Goal: Task Accomplishment & Management: Manage account settings

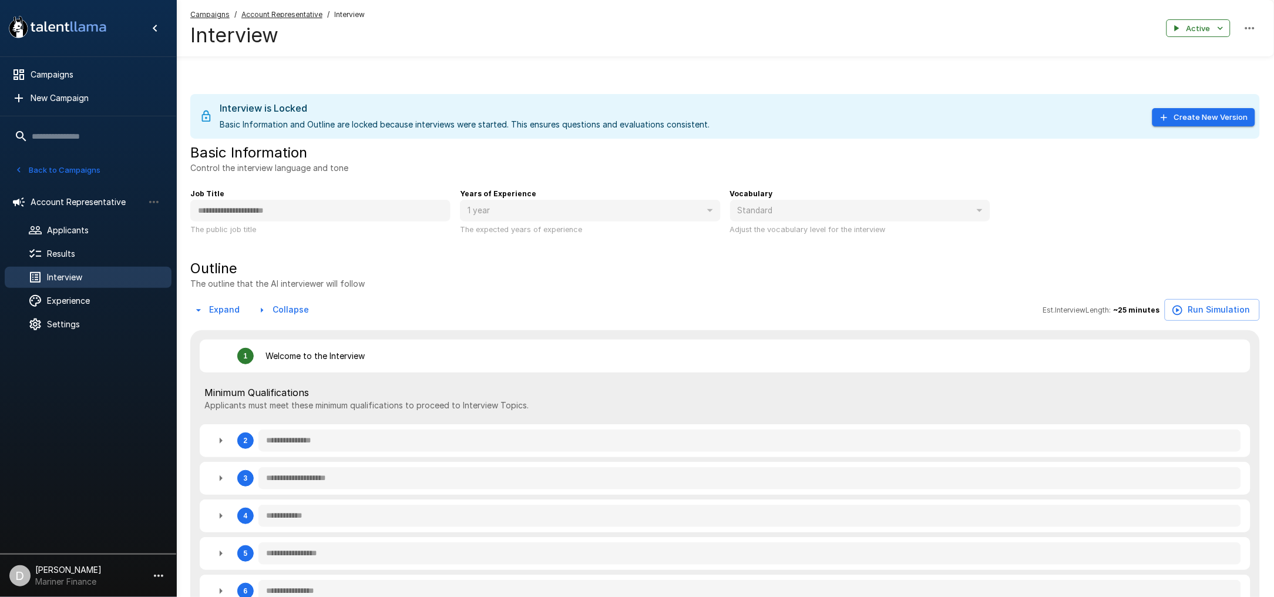
click at [1203, 117] on button "Create New Version" at bounding box center [1204, 117] width 103 height 18
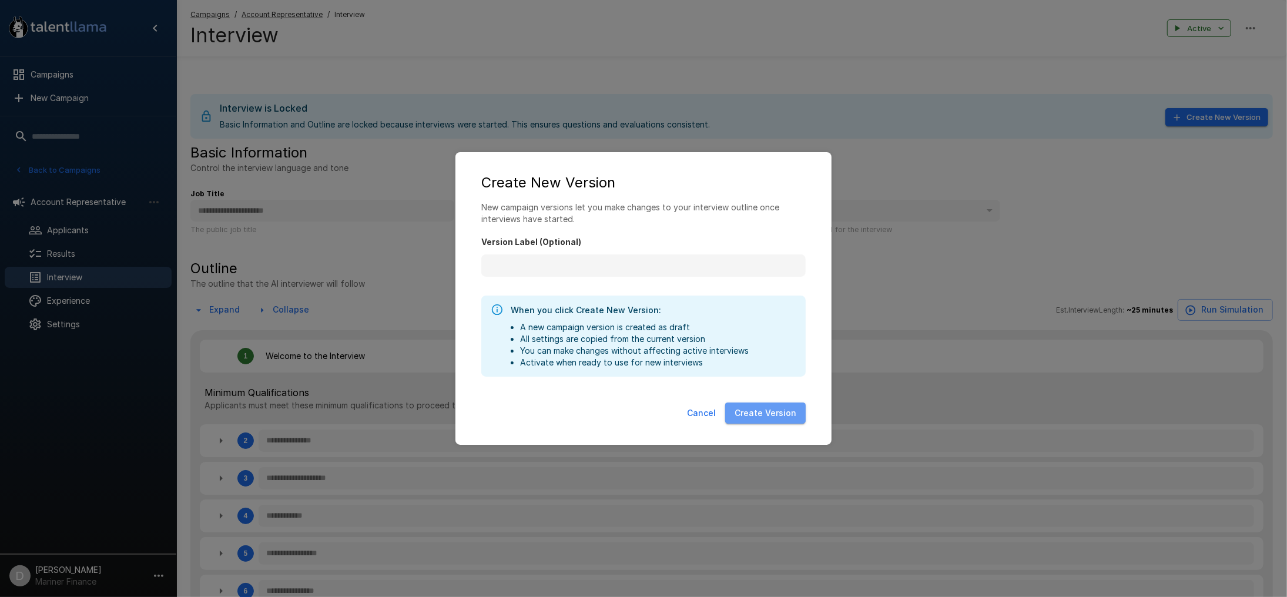
click at [783, 416] on button "Create Version" at bounding box center [765, 413] width 80 height 22
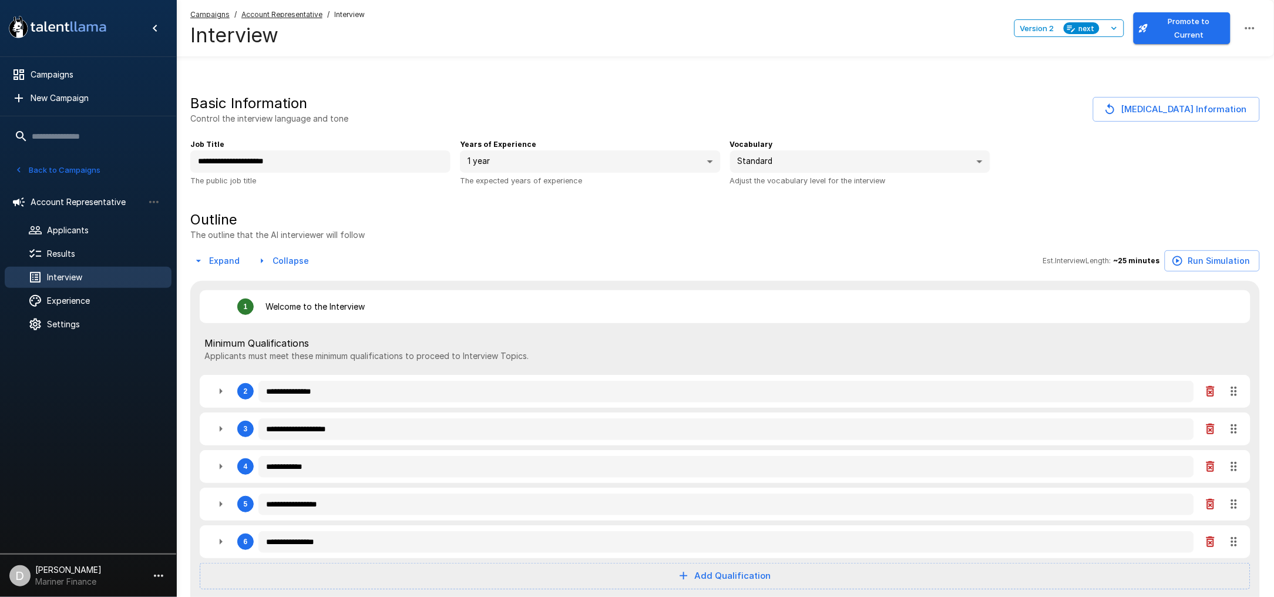
type textarea "*"
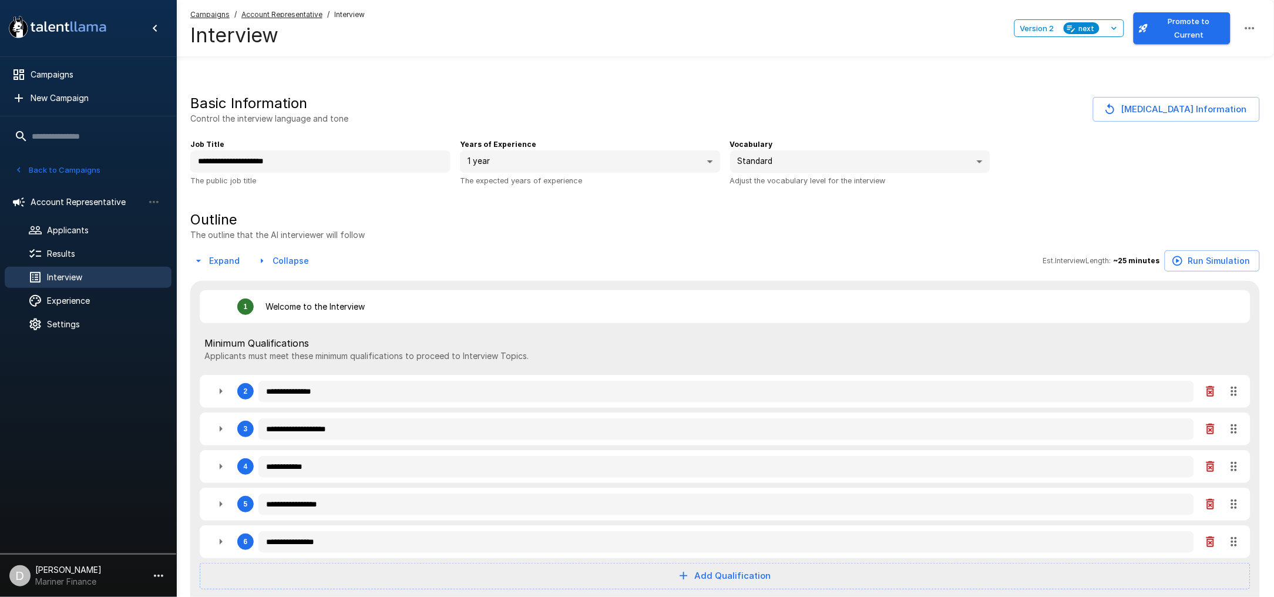
type textarea "*"
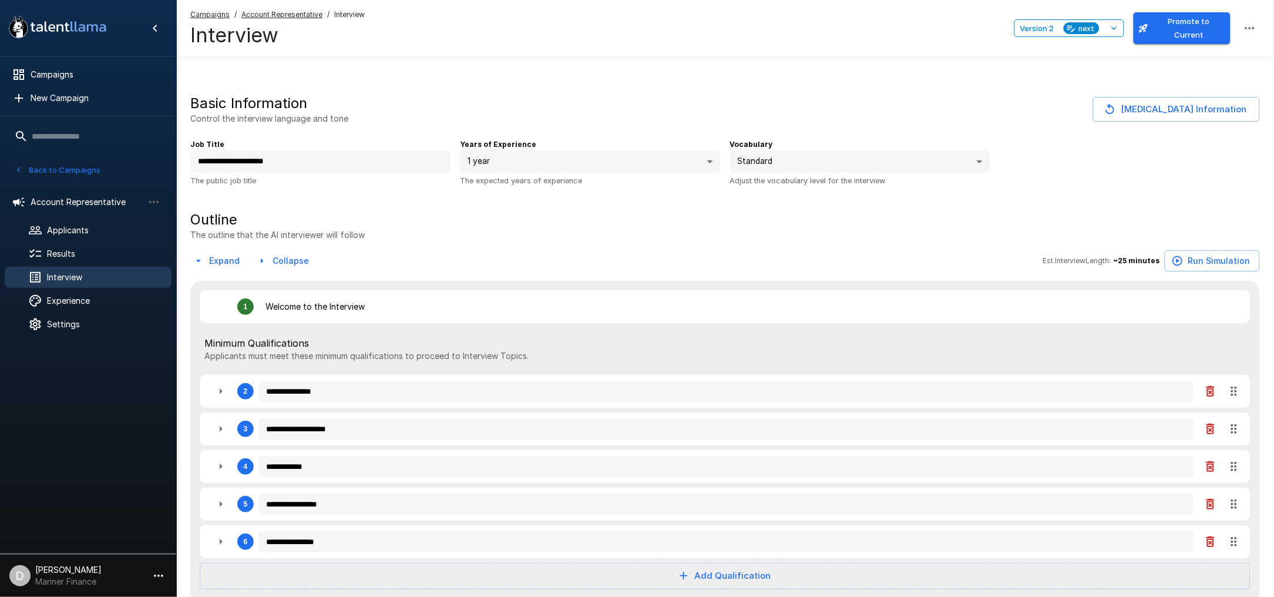
type textarea "*"
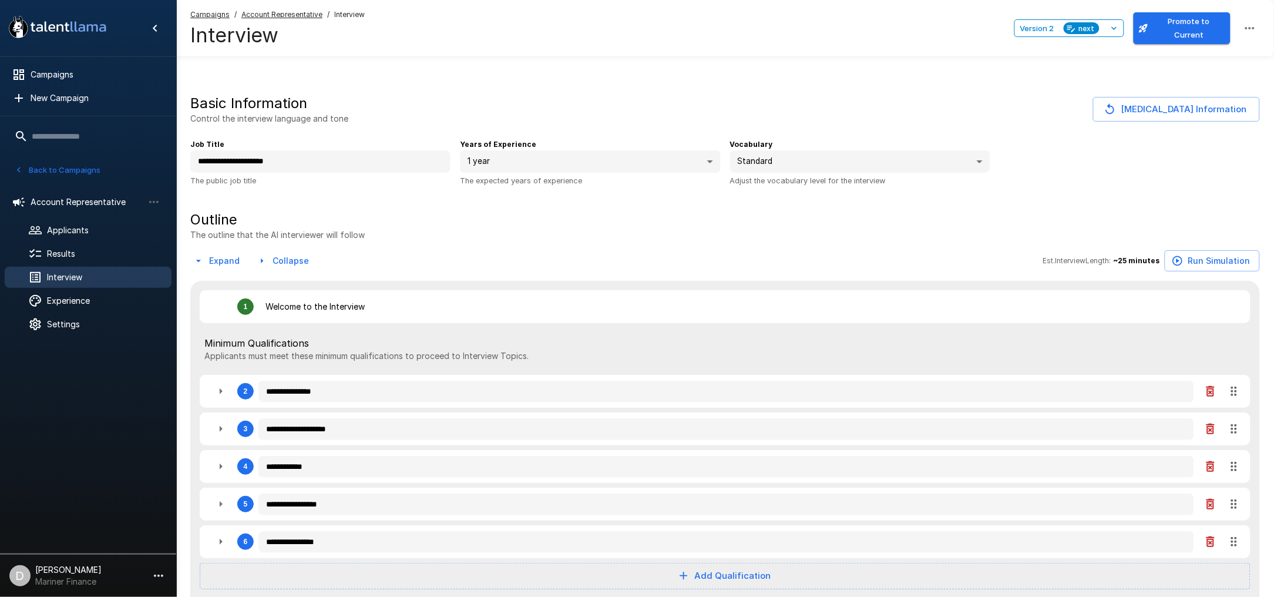
type textarea "*"
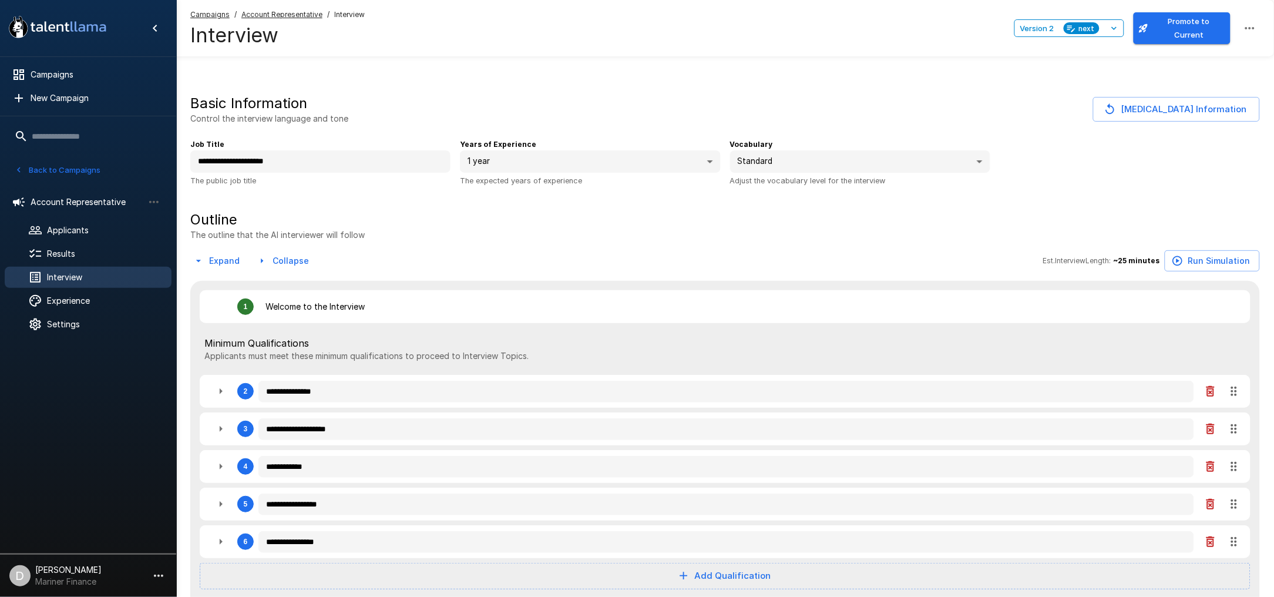
type textarea "*"
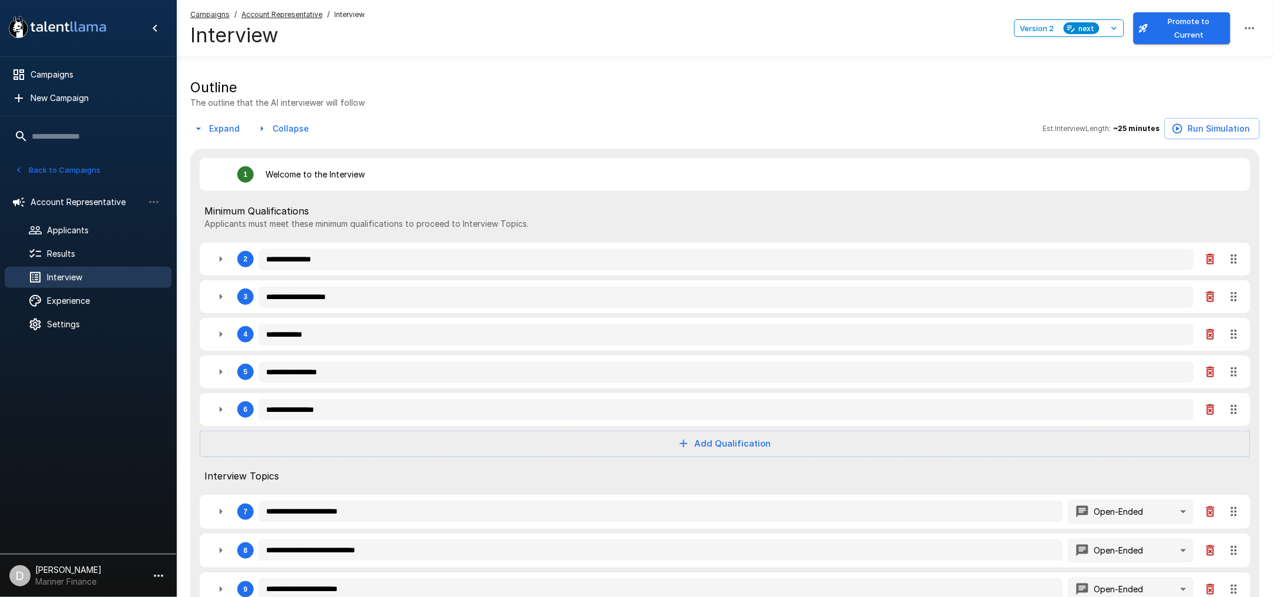
scroll to position [156, 0]
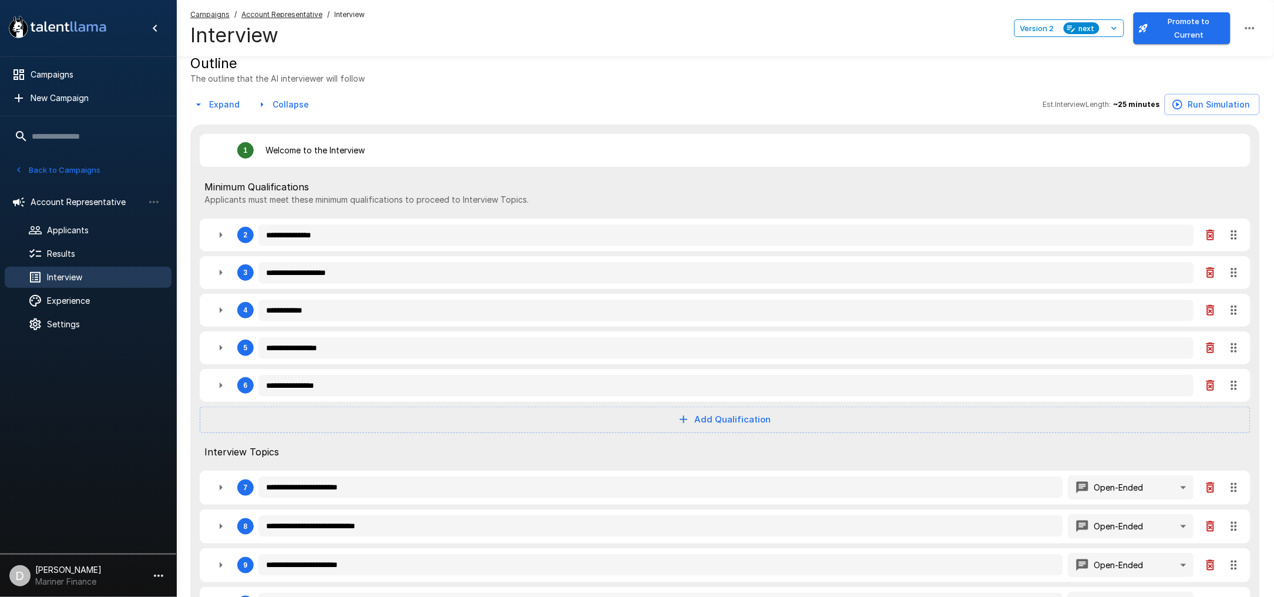
click at [218, 312] on icon "button" at bounding box center [221, 310] width 14 height 14
type textarea "*"
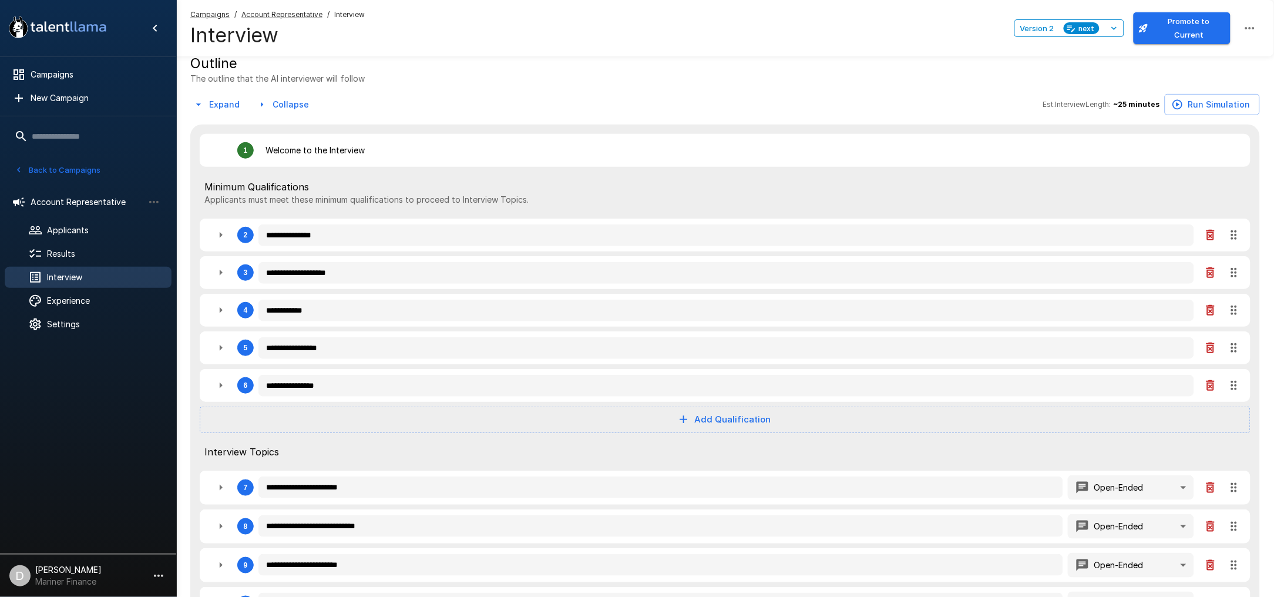
type textarea "*"
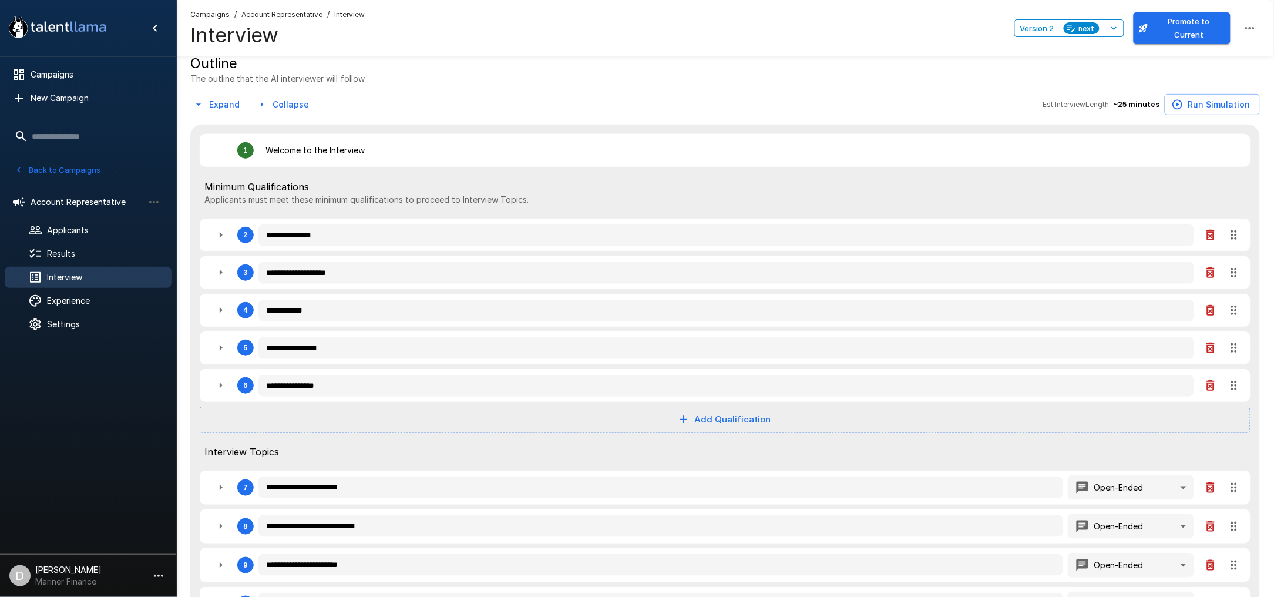
type textarea "*"
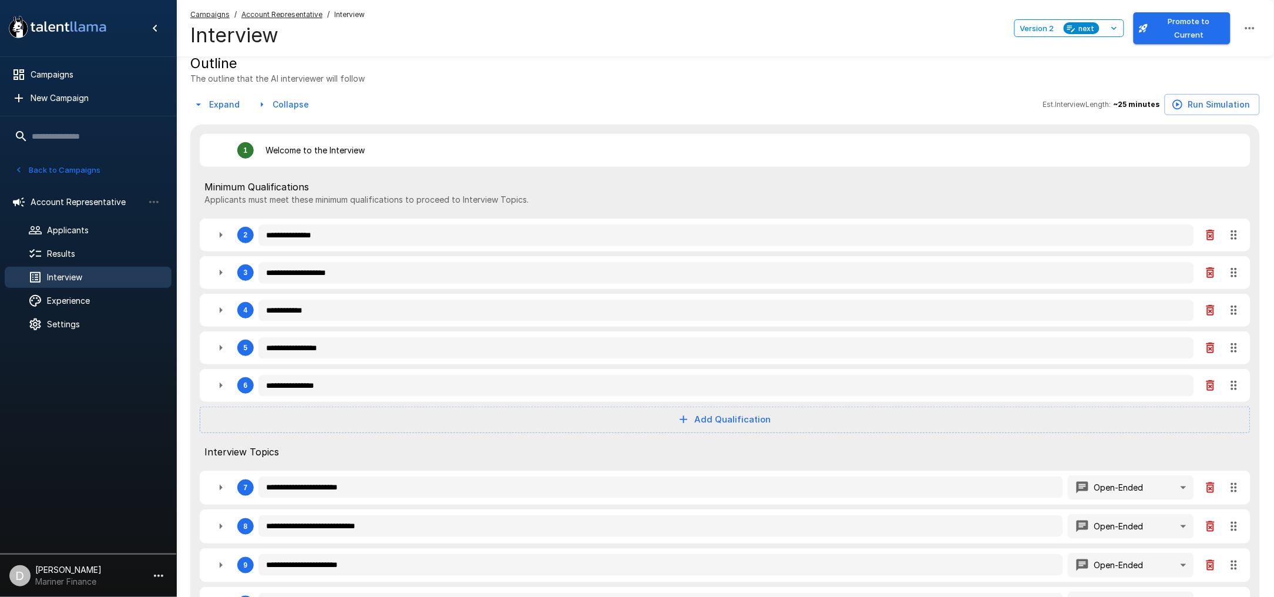
type textarea "*"
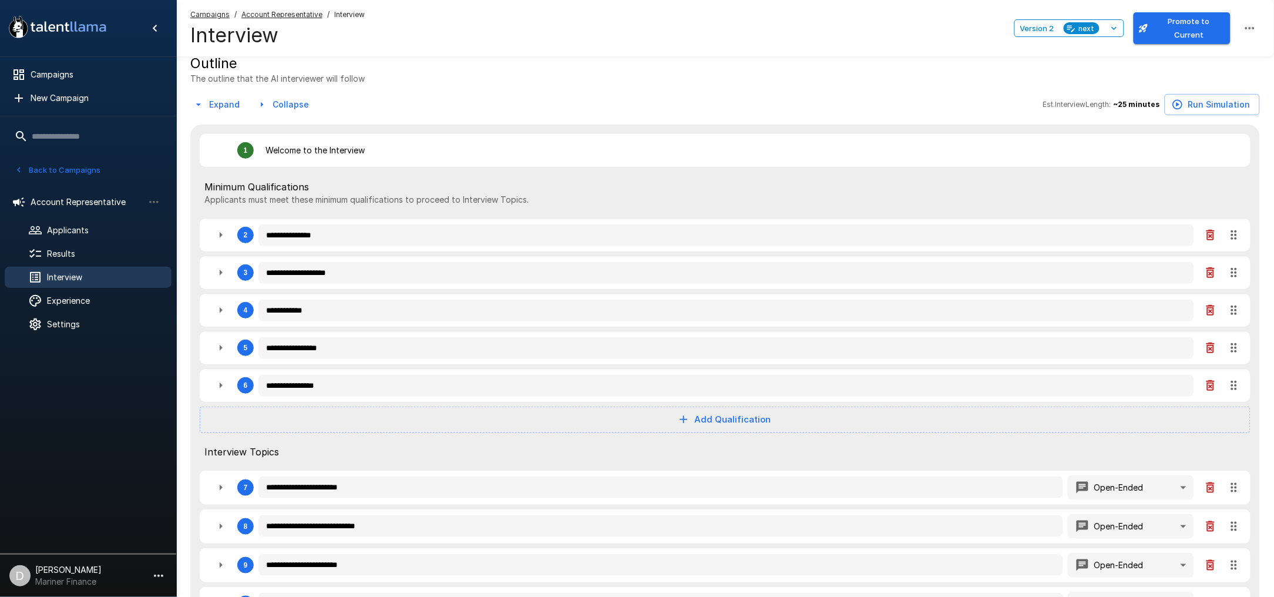
type textarea "*"
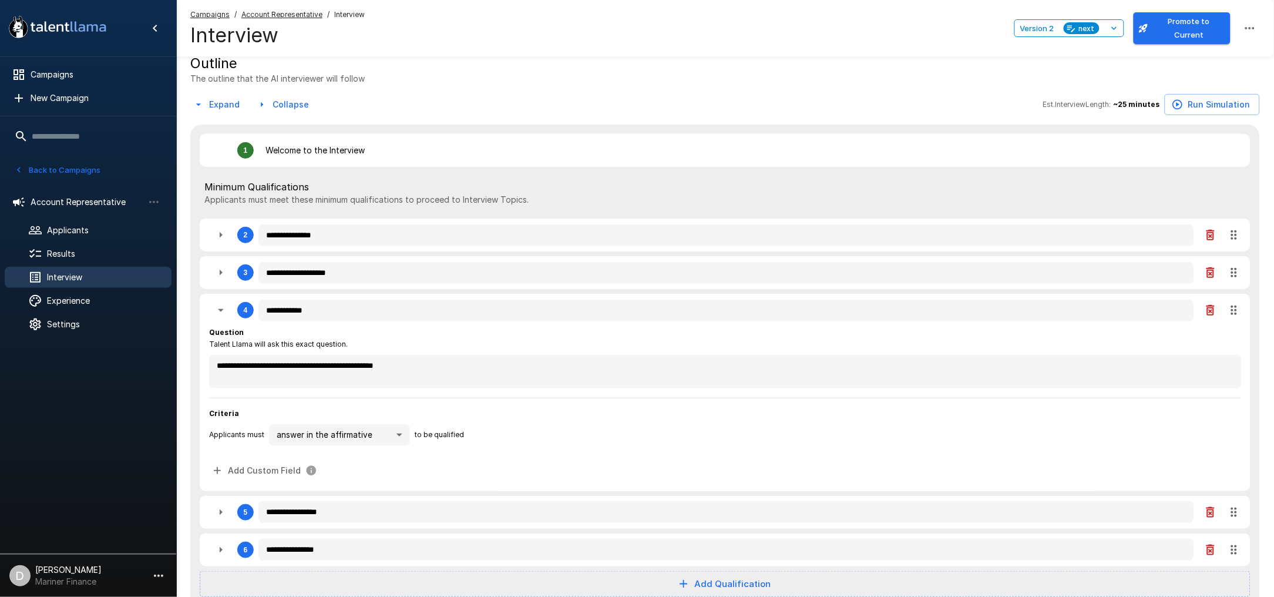
click at [217, 313] on icon "button" at bounding box center [221, 310] width 14 height 14
type textarea "*"
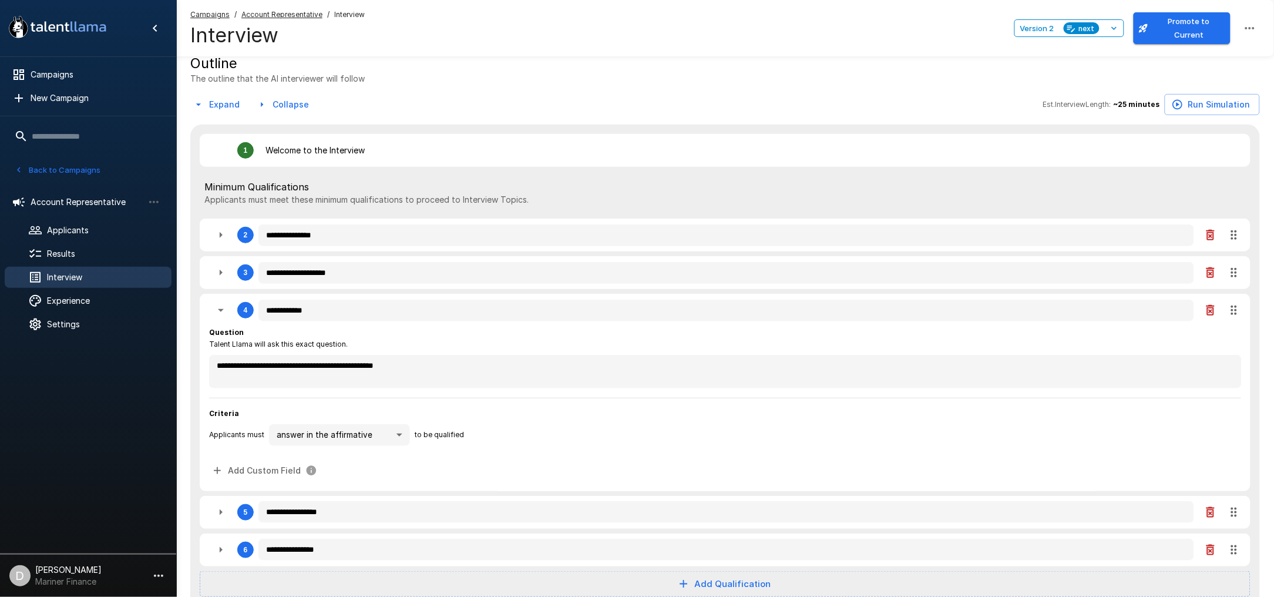
type textarea "*"
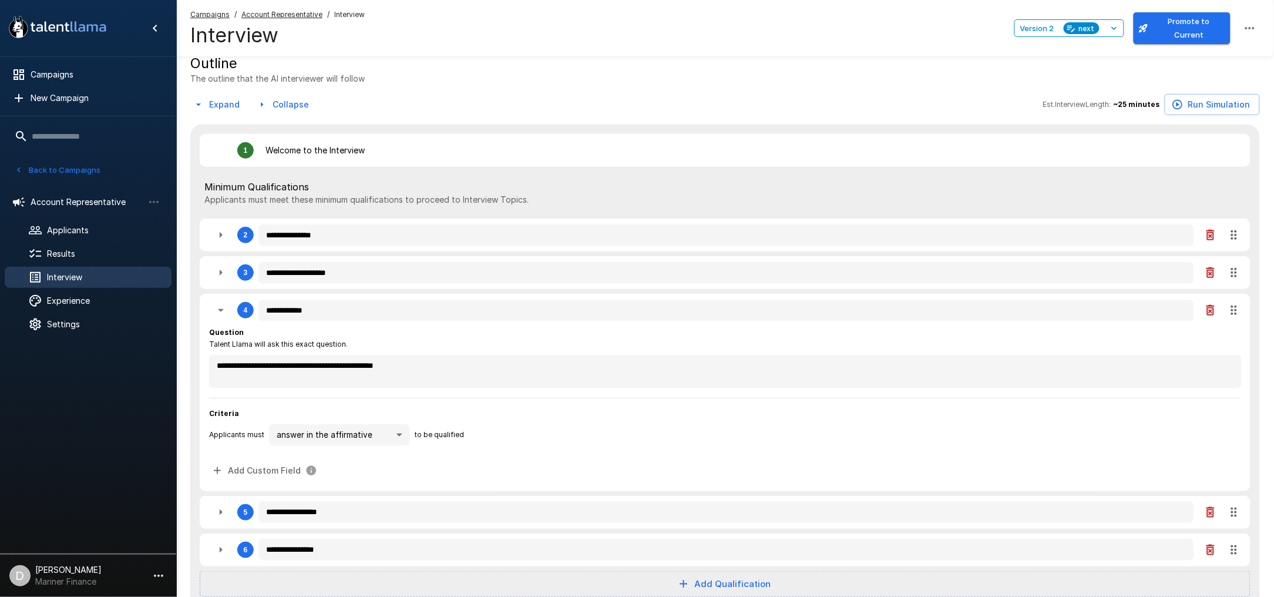
type textarea "*"
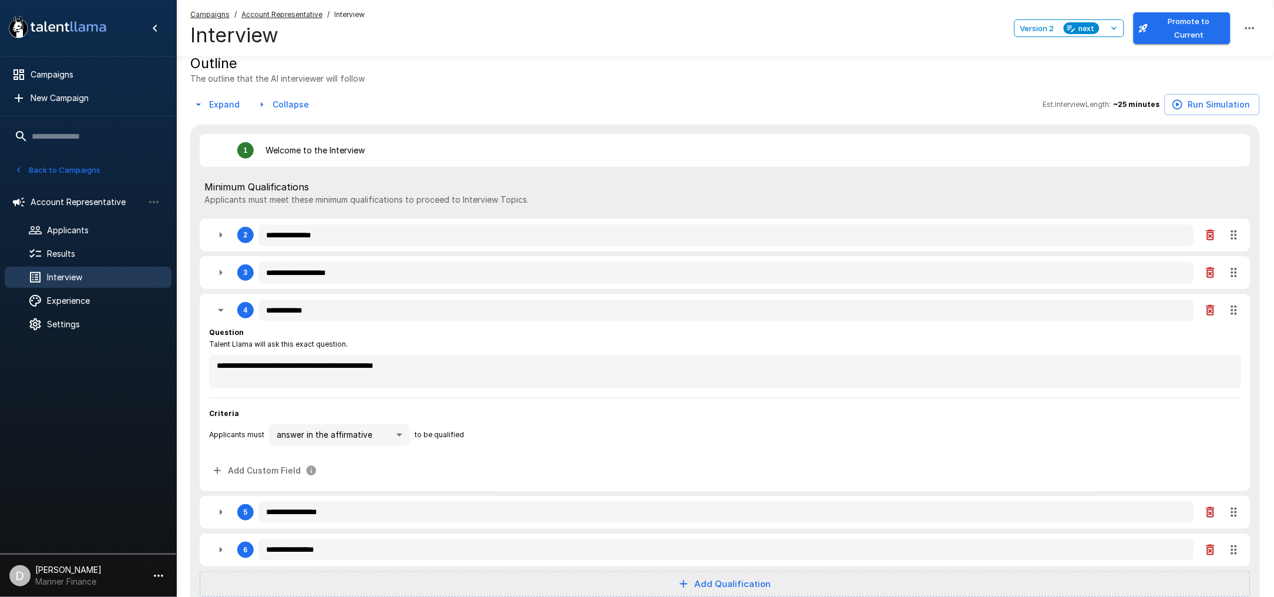
type textarea "*"
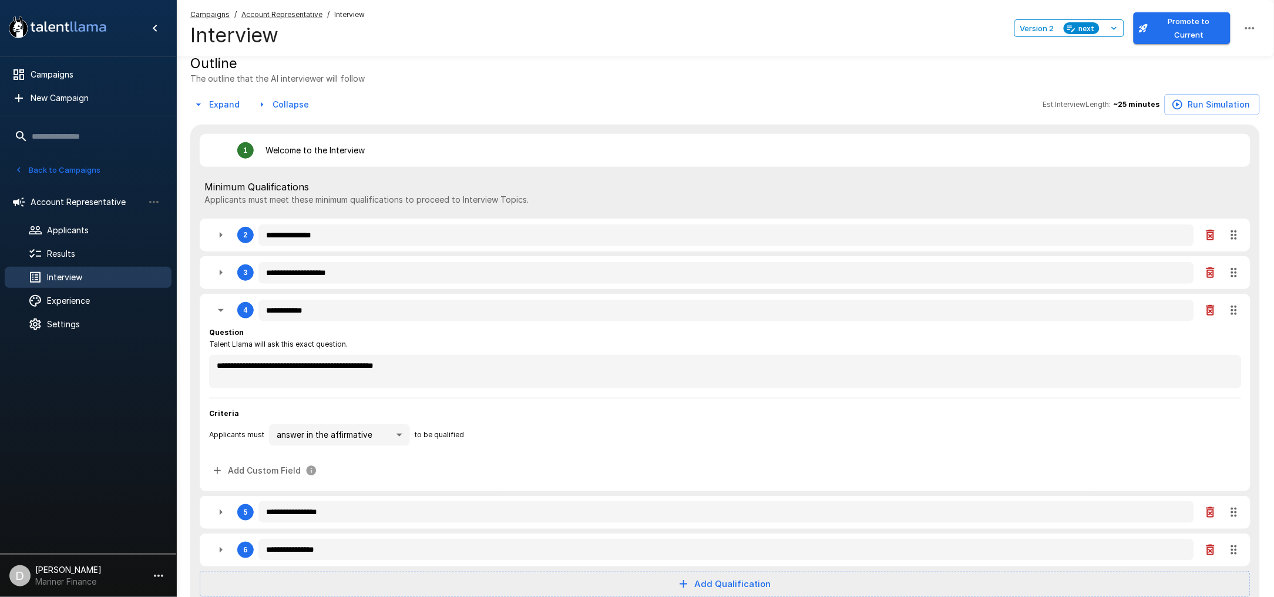
type textarea "*"
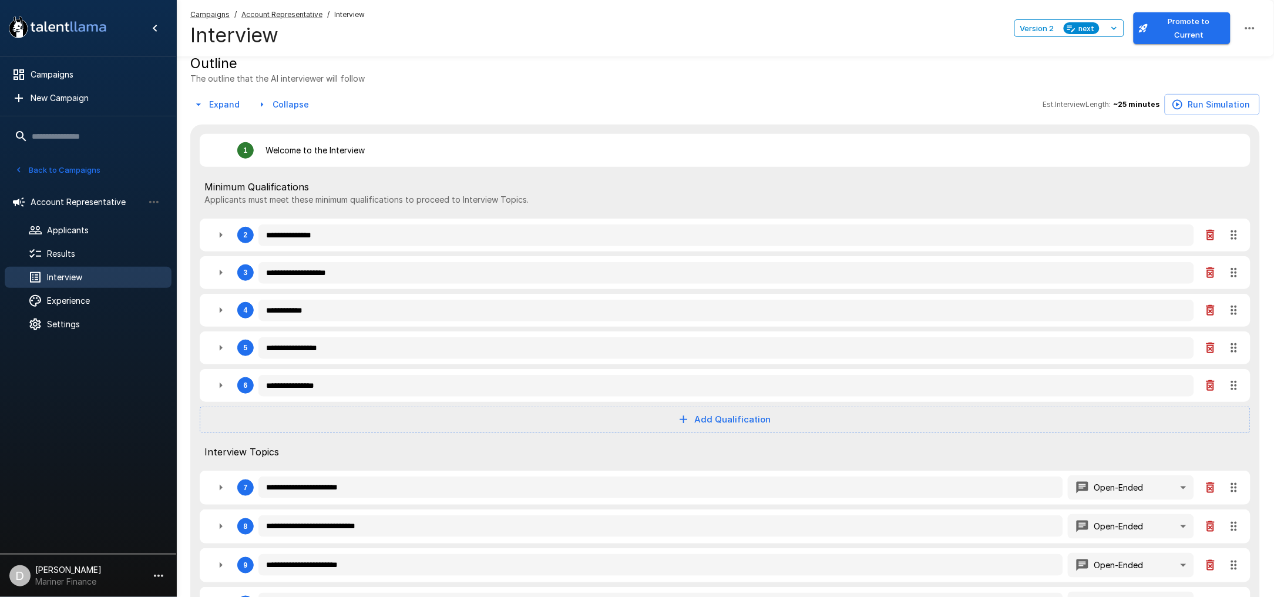
click at [607, 53] on div "Campaigns / Account Representative / Interview Interview Version 2 next Promote…" at bounding box center [725, 28] width 1098 height 56
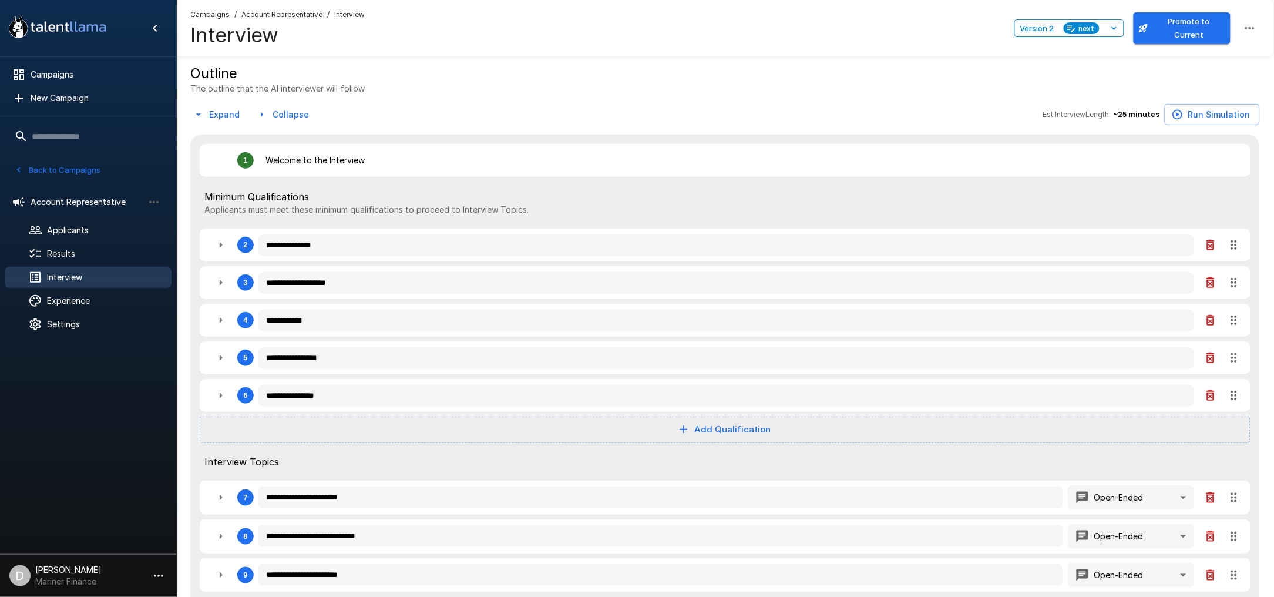
scroll to position [0, 0]
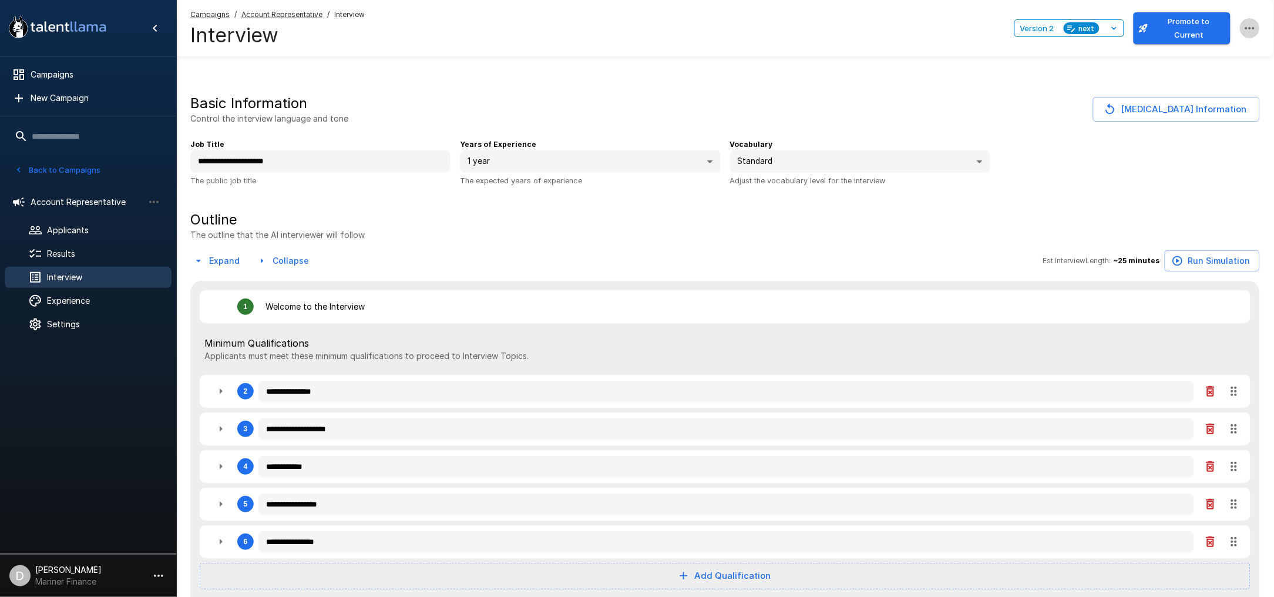
click at [1254, 31] on icon "button" at bounding box center [1250, 28] width 14 height 14
type textarea "*"
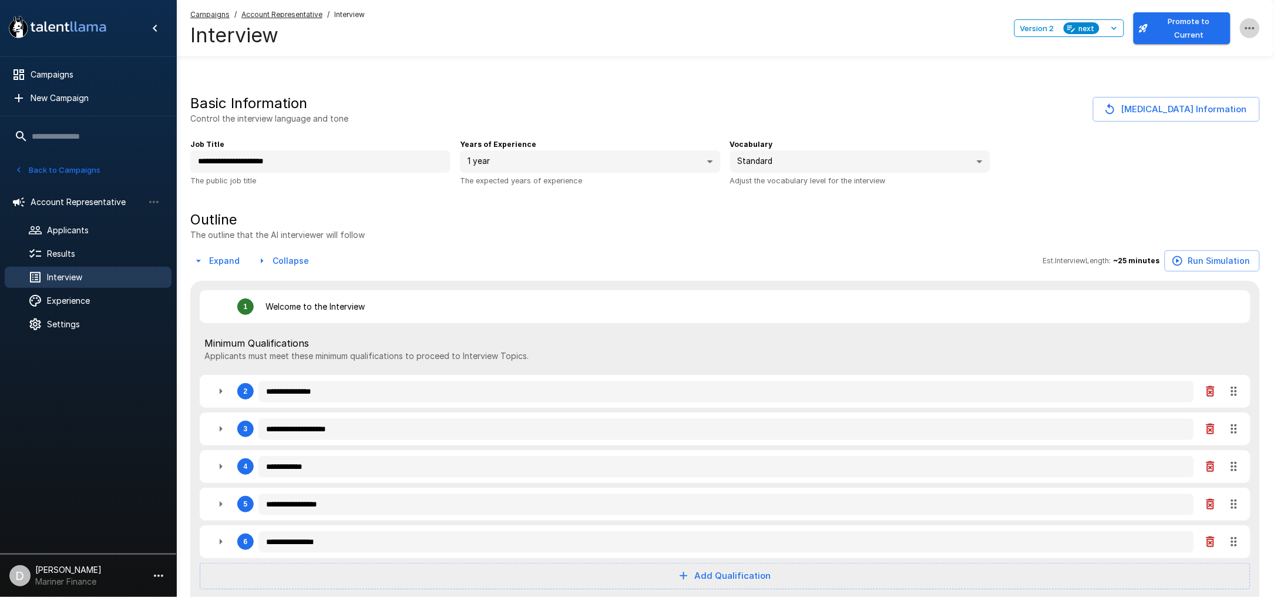
type textarea "*"
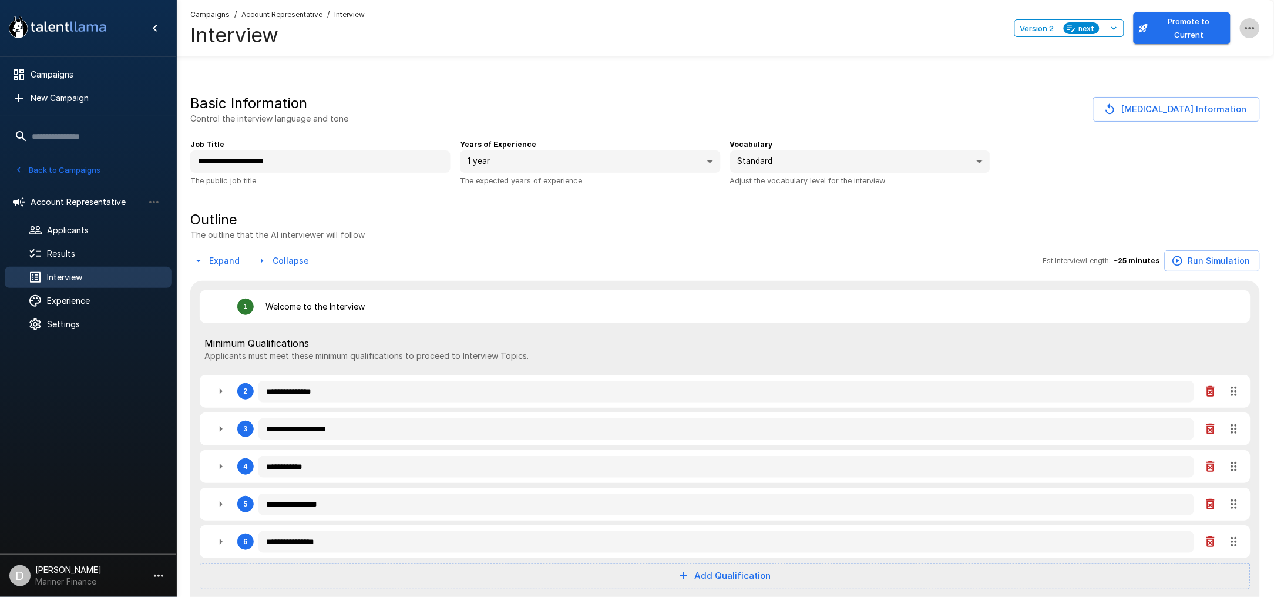
type textarea "*"
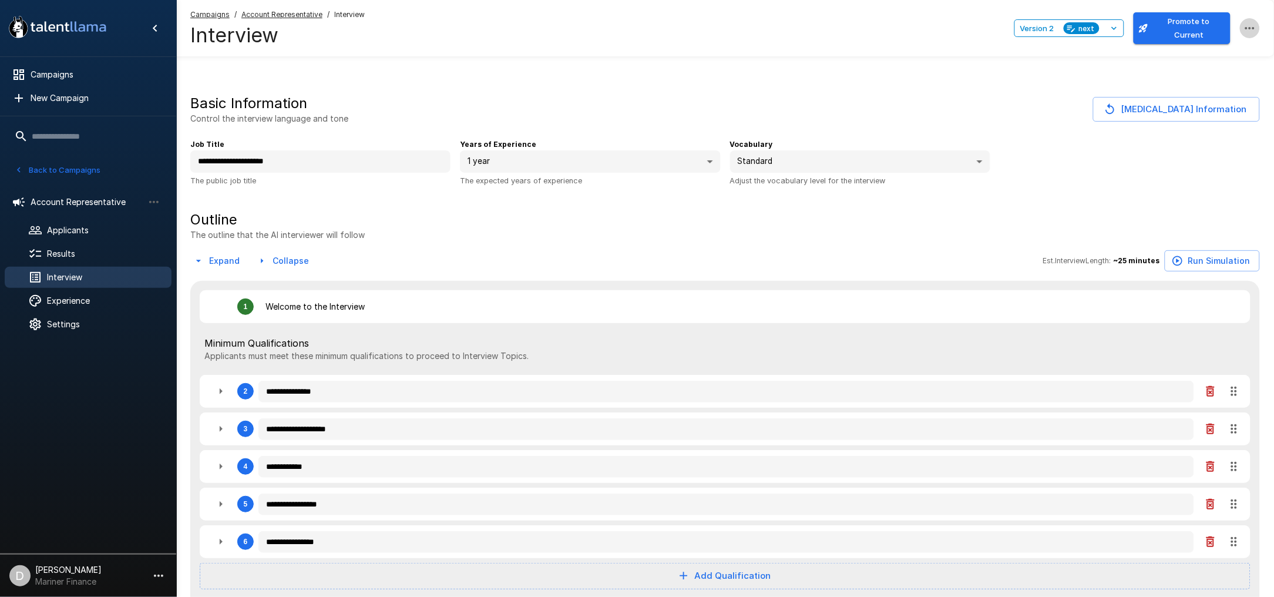
type textarea "*"
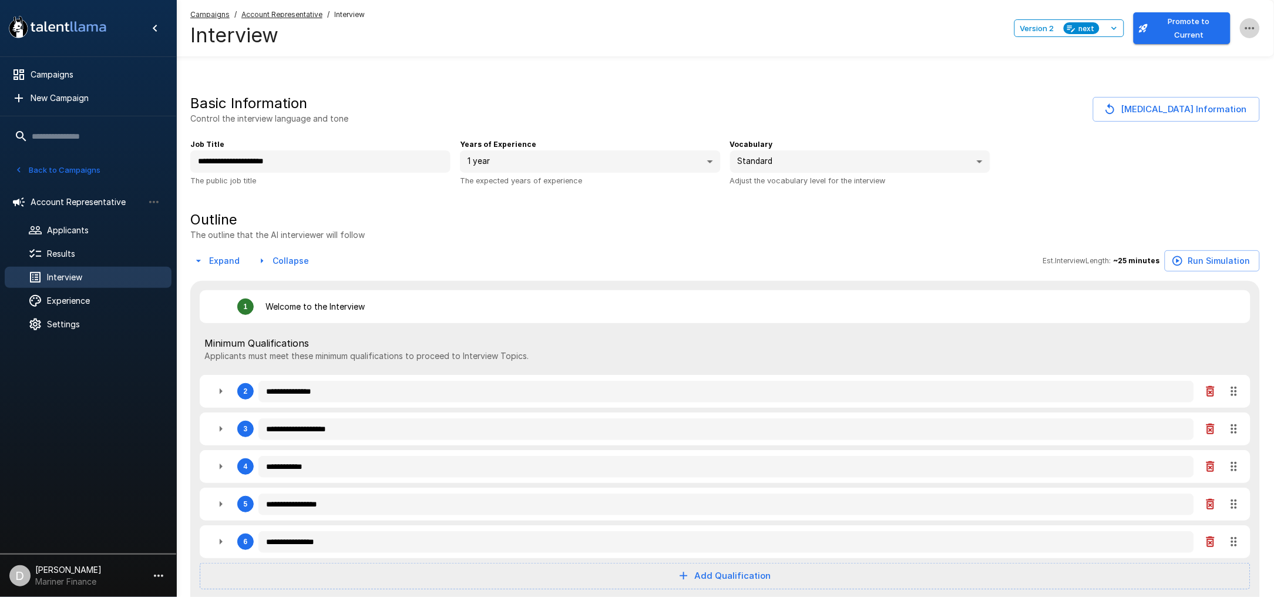
type textarea "*"
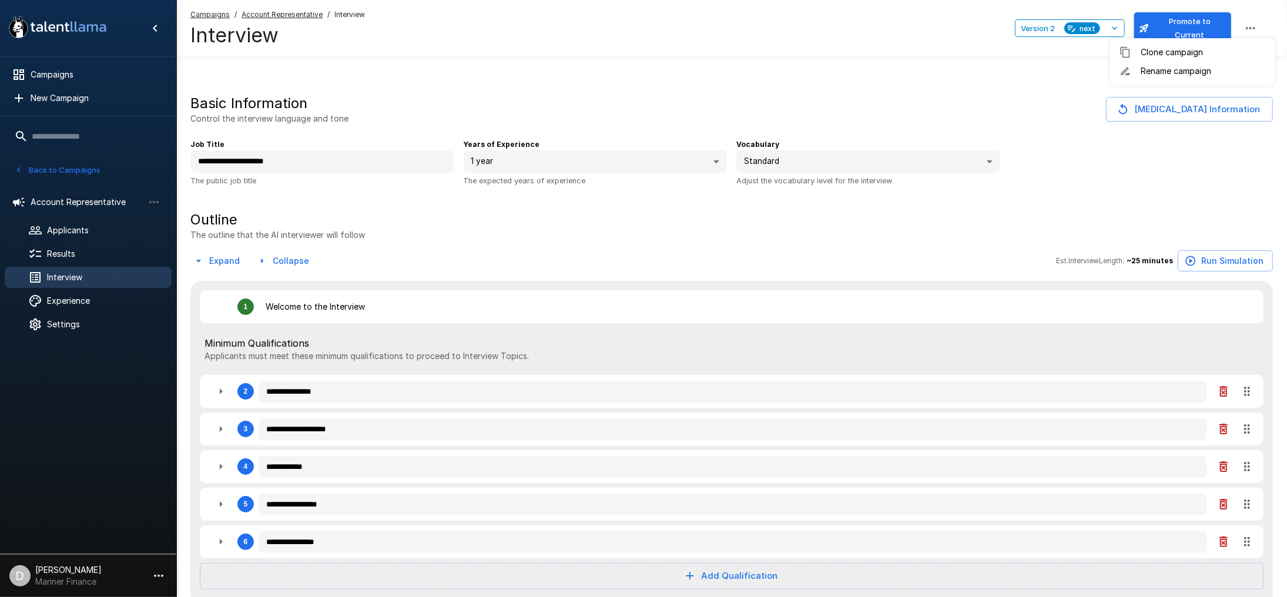
click at [936, 73] on div at bounding box center [643, 298] width 1287 height 597
type textarea "*"
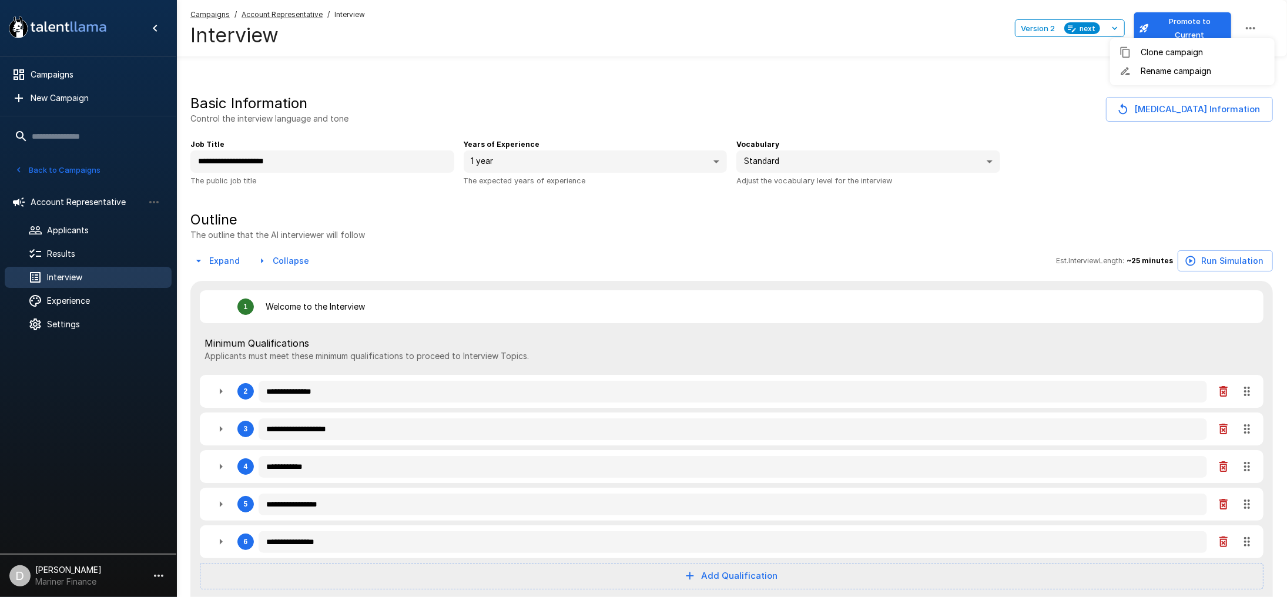
type textarea "*"
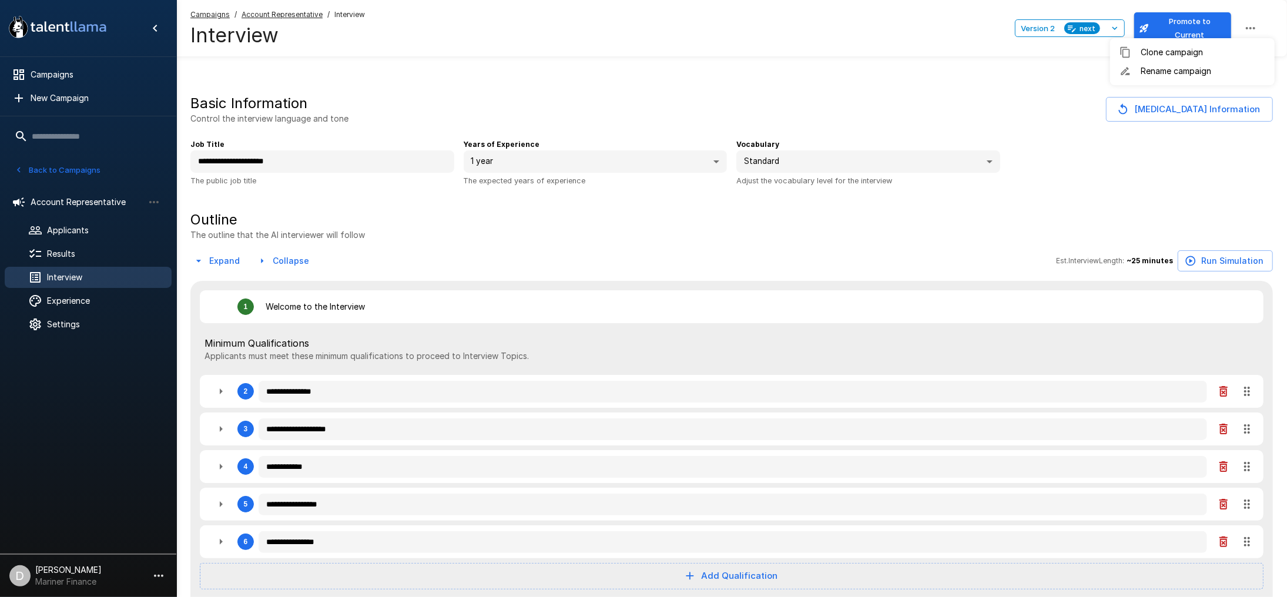
type textarea "*"
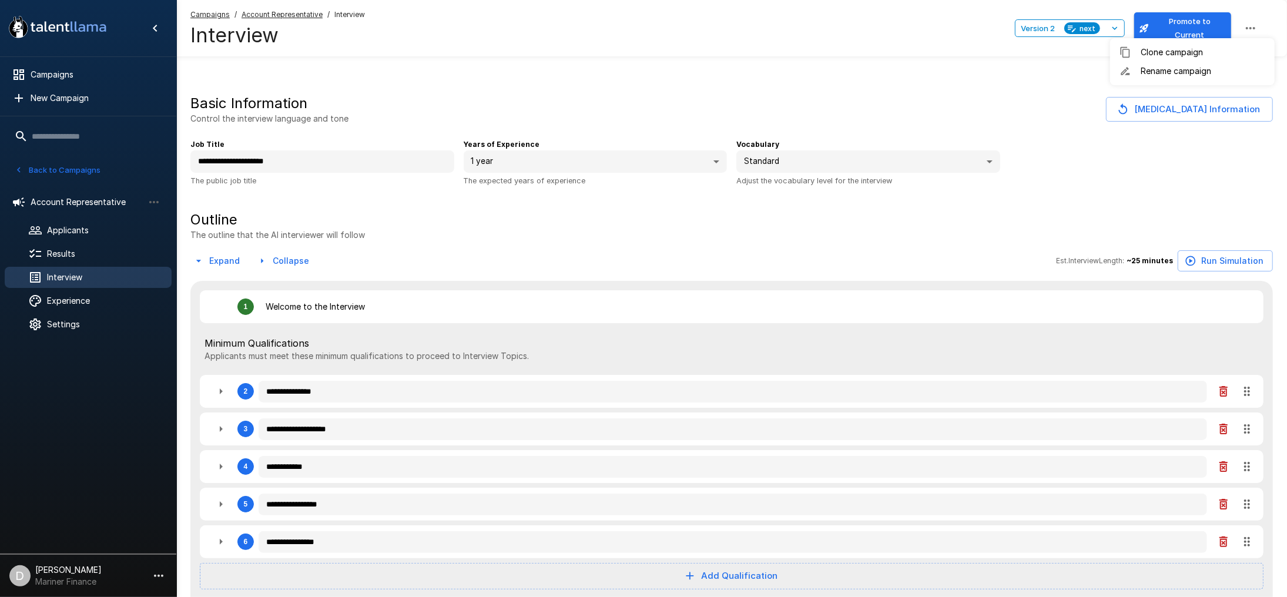
type textarea "*"
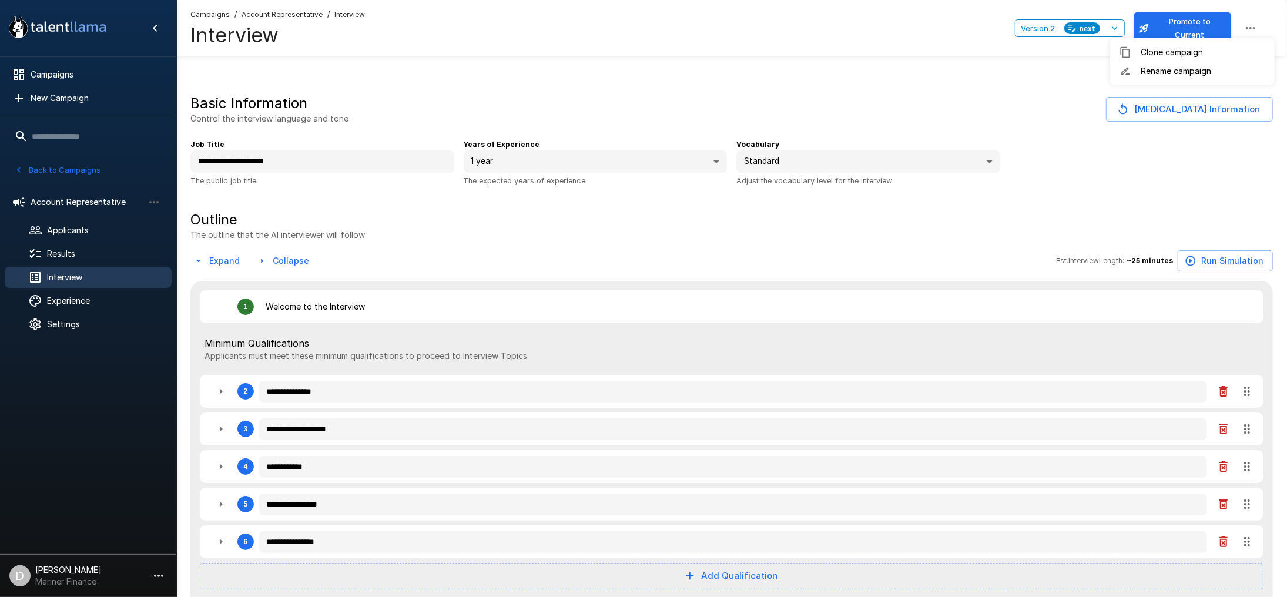
type textarea "*"
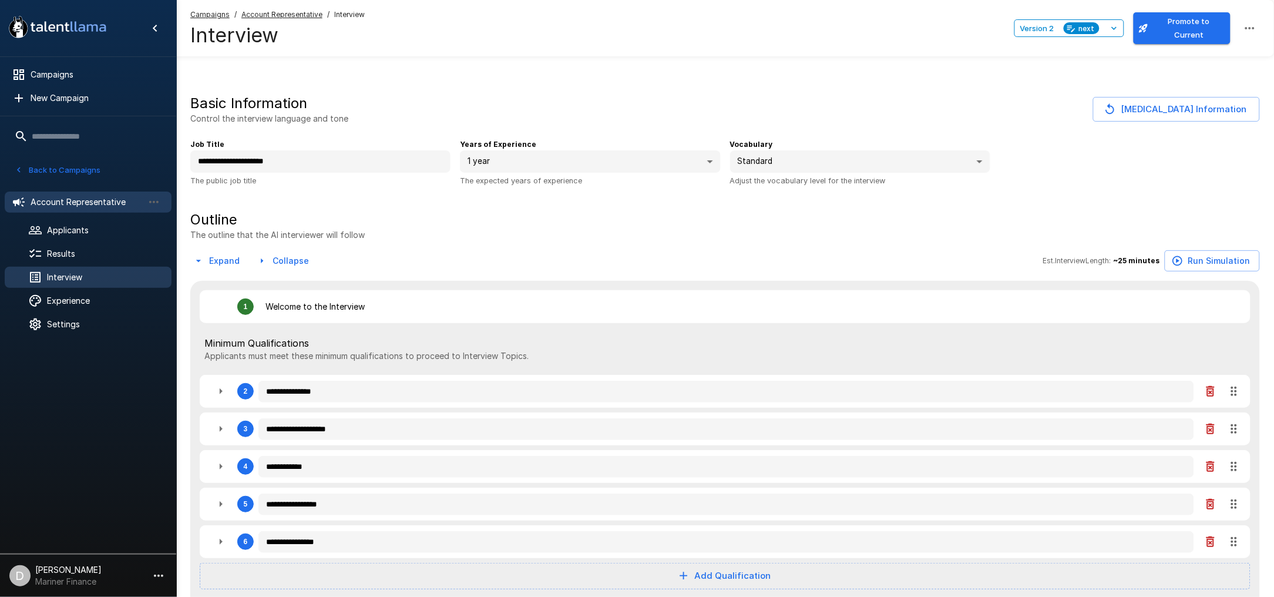
click at [69, 199] on span "Account Representative" at bounding box center [87, 202] width 113 height 12
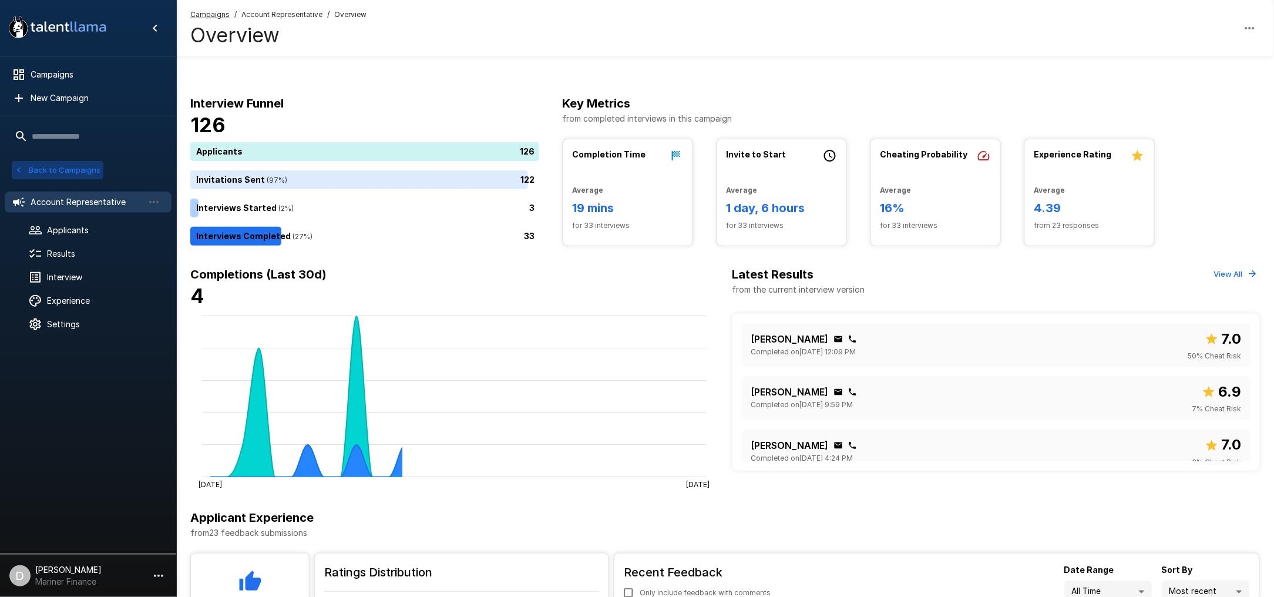
click at [73, 165] on button "Back to Campaigns" at bounding box center [58, 170] width 92 height 18
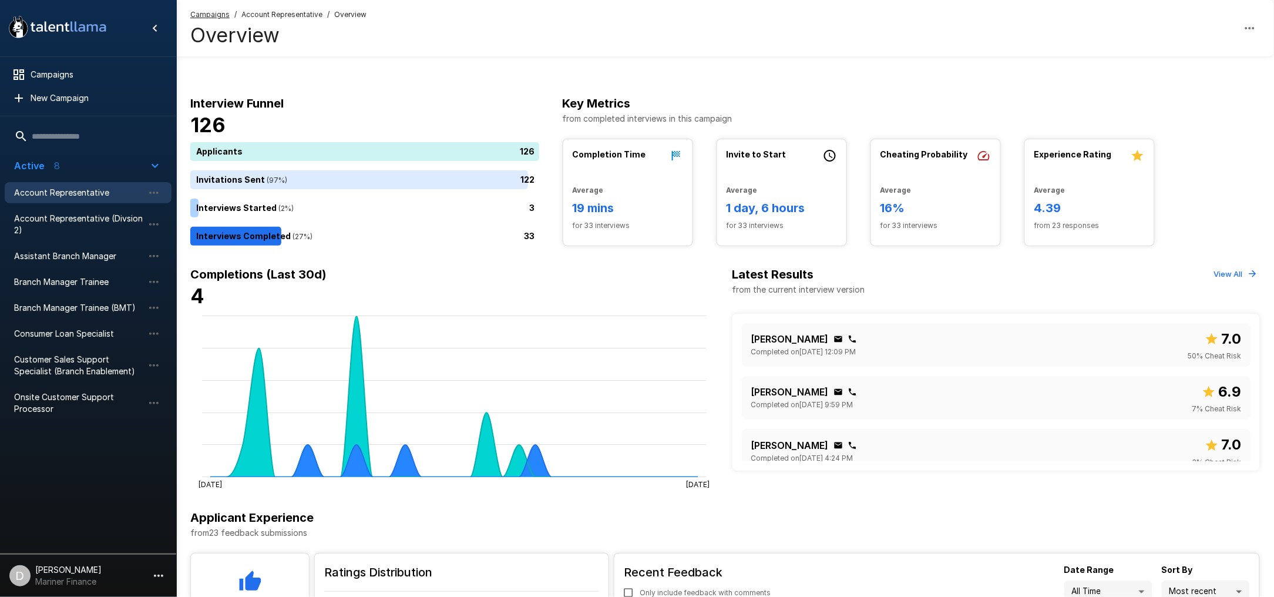
click at [82, 189] on span "Account Representative" at bounding box center [78, 193] width 129 height 12
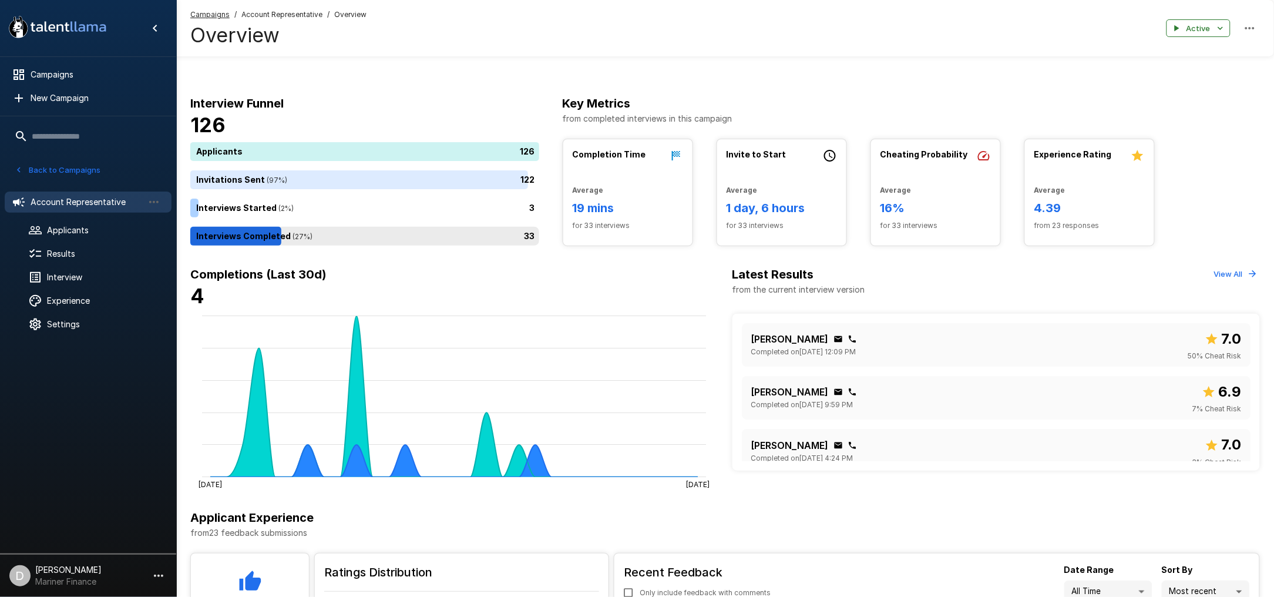
click at [343, 236] on div "33" at bounding box center [367, 236] width 354 height 19
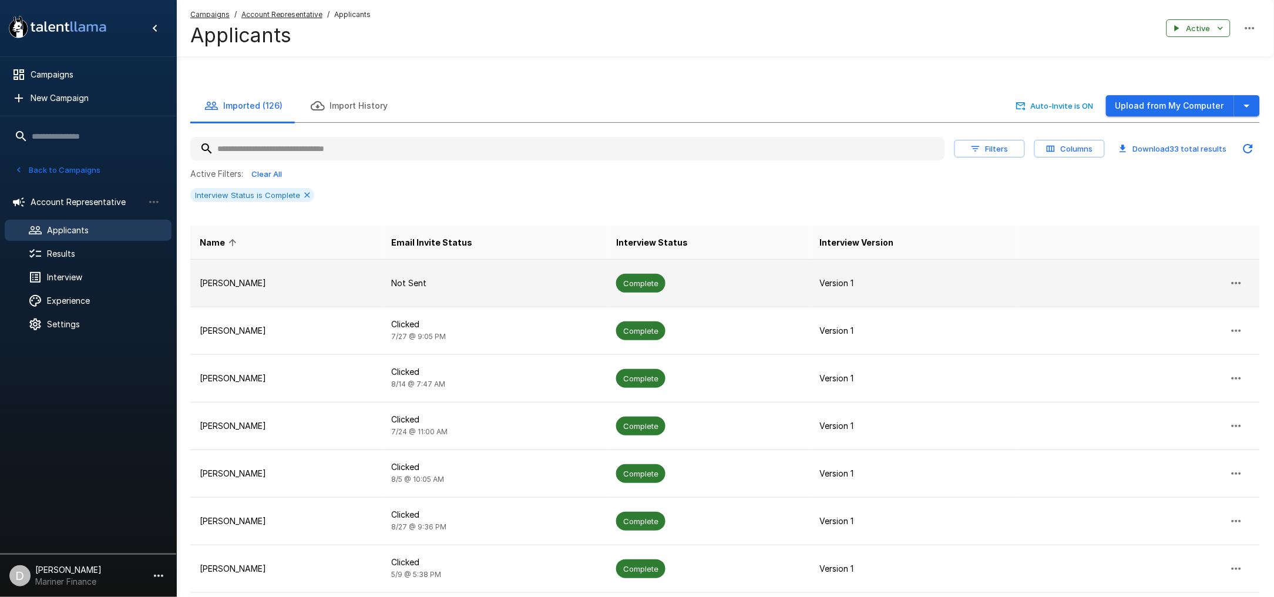
click at [351, 285] on p "[PERSON_NAME]" at bounding box center [286, 283] width 173 height 12
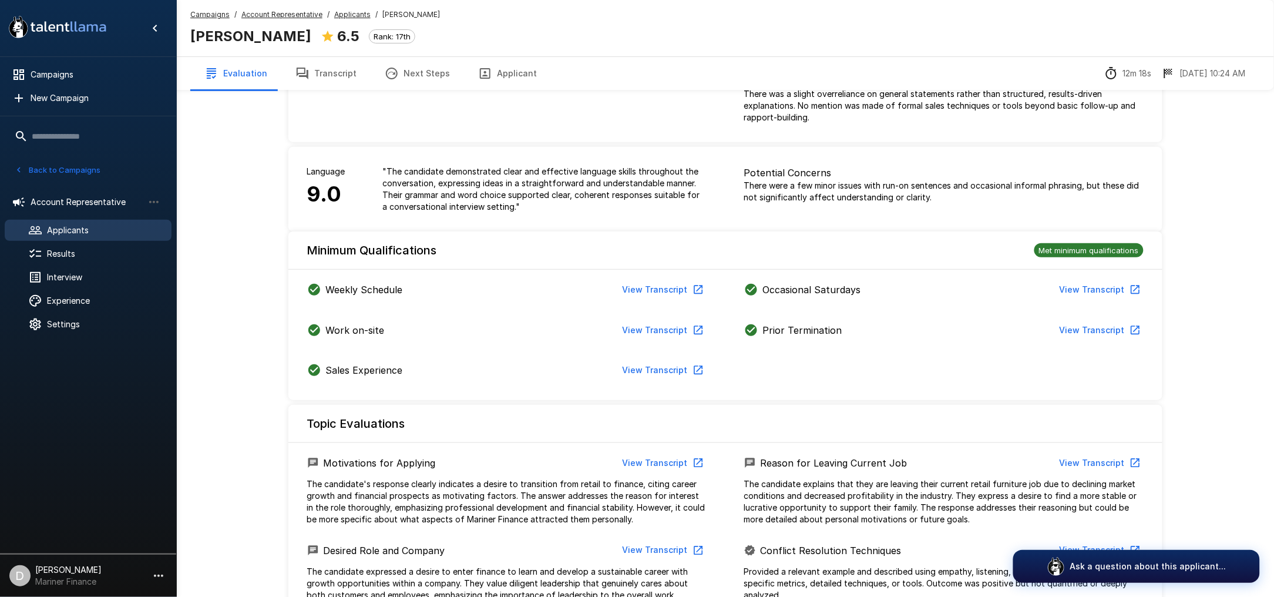
click at [332, 67] on button "Transcript" at bounding box center [325, 73] width 89 height 33
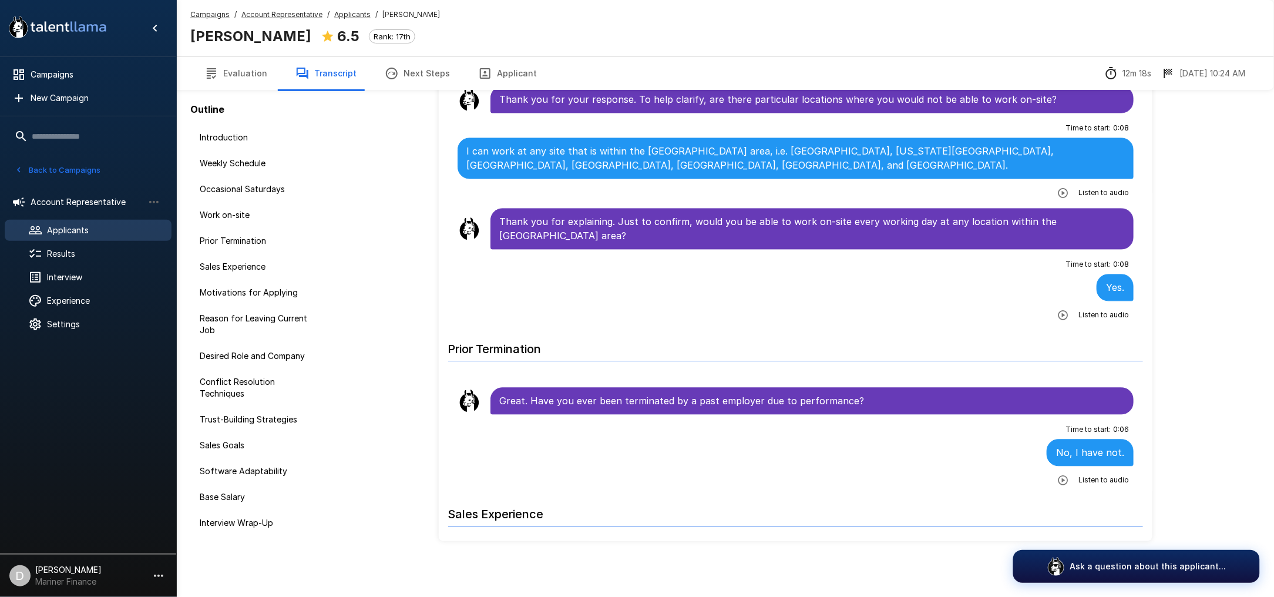
scroll to position [1096, 0]
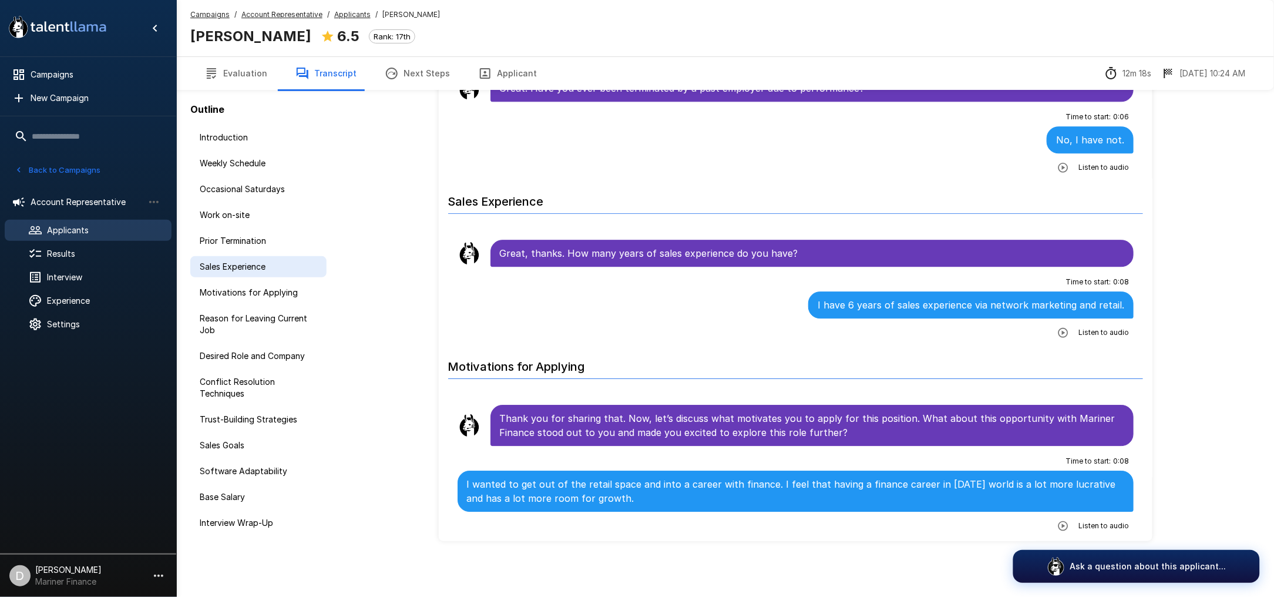
click at [248, 269] on span "Sales Experience" at bounding box center [259, 267] width 118 height 12
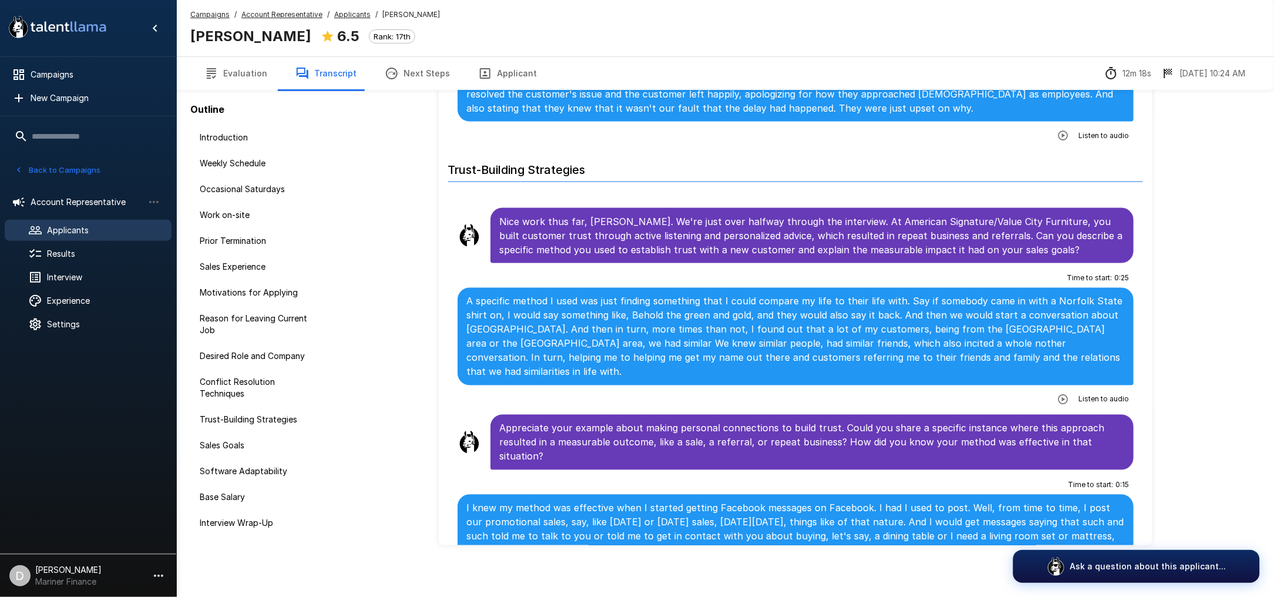
scroll to position [77, 0]
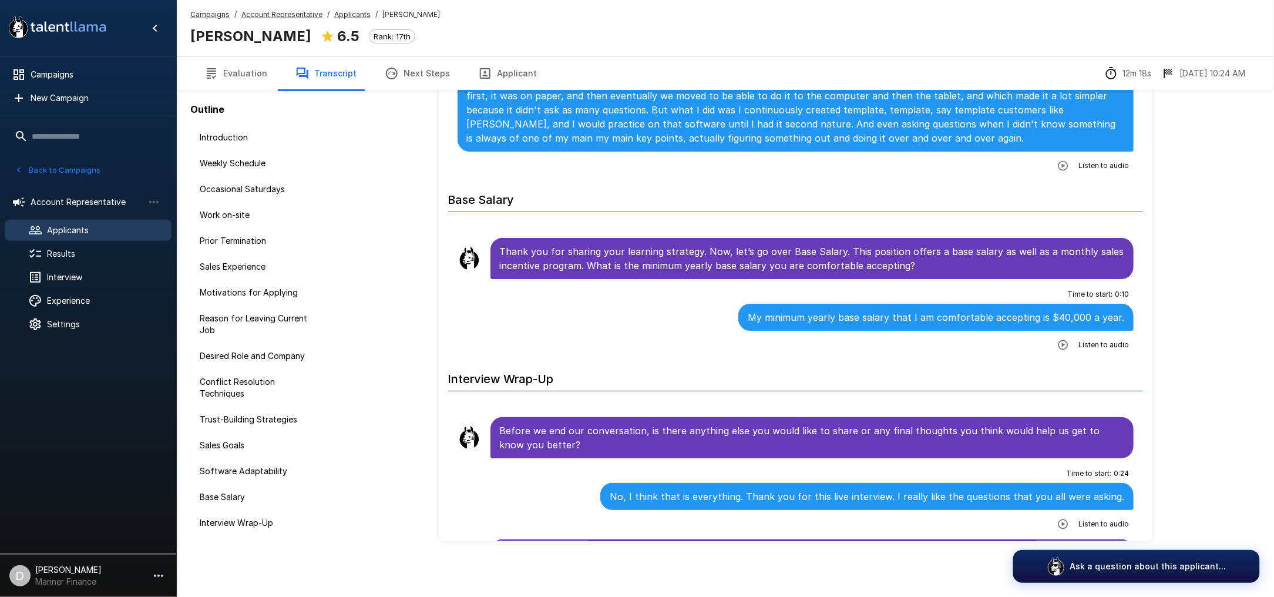
scroll to position [3171, 0]
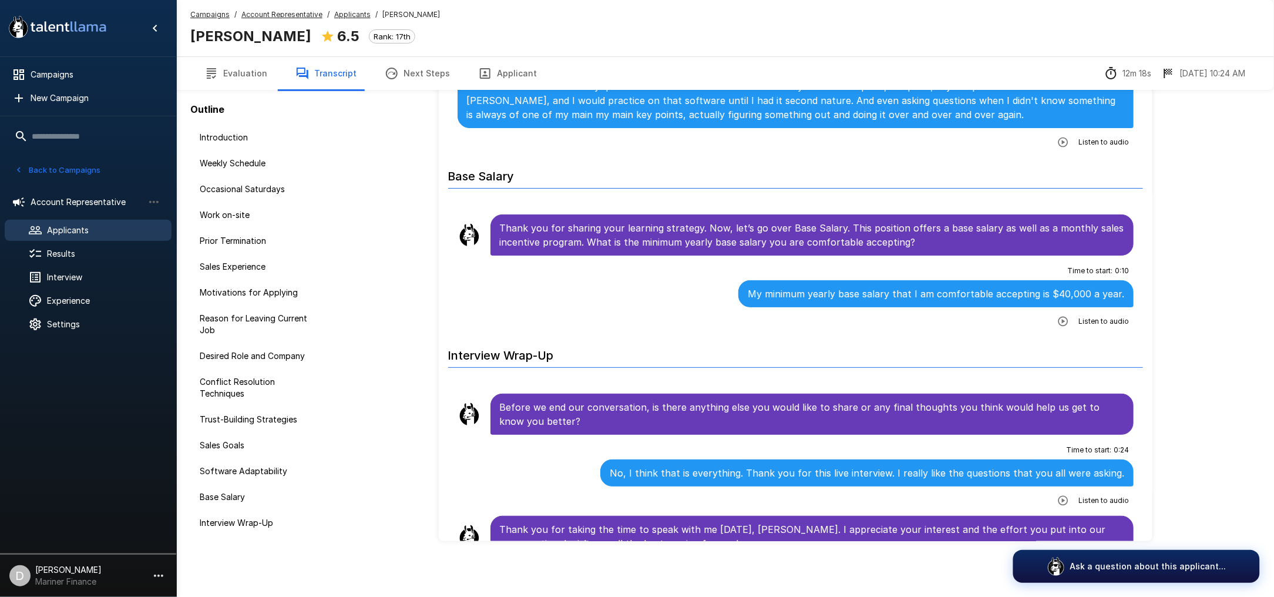
click at [935, 337] on h6 "Interview Wrap-Up" at bounding box center [796, 352] width 696 height 31
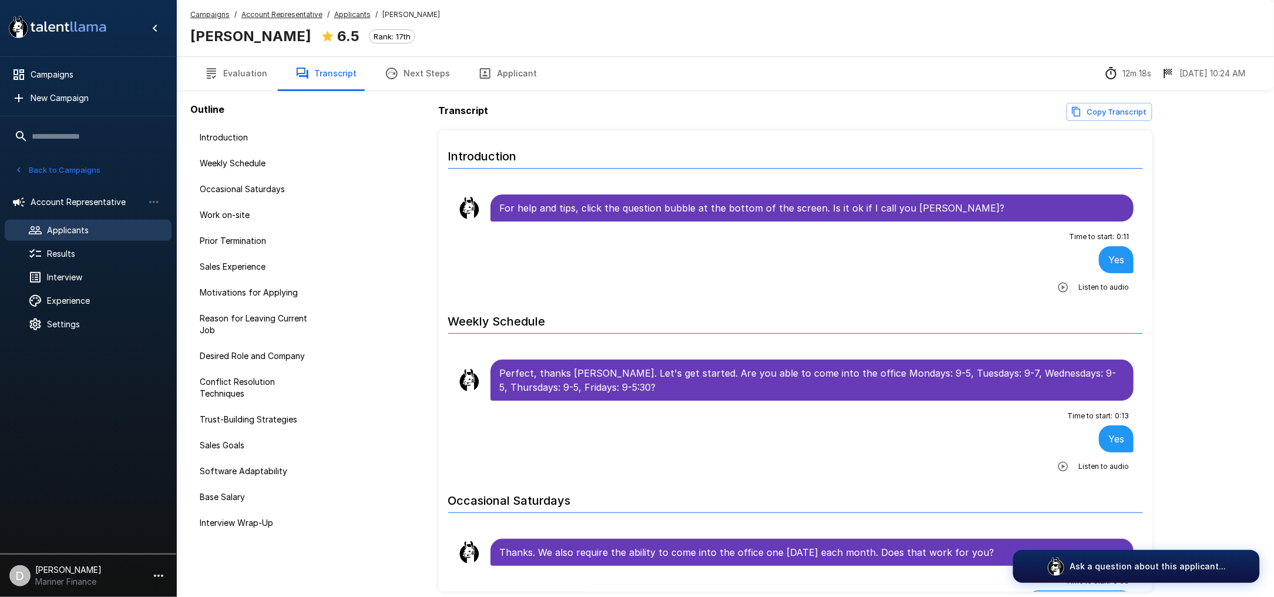
scroll to position [0, 0]
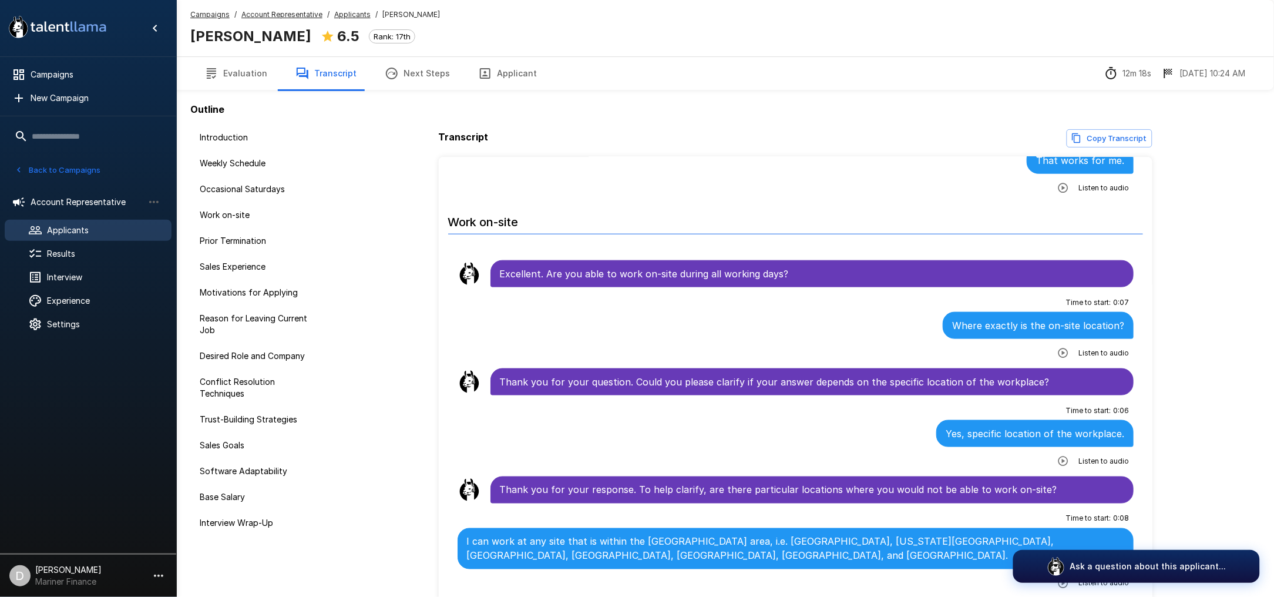
scroll to position [391, 0]
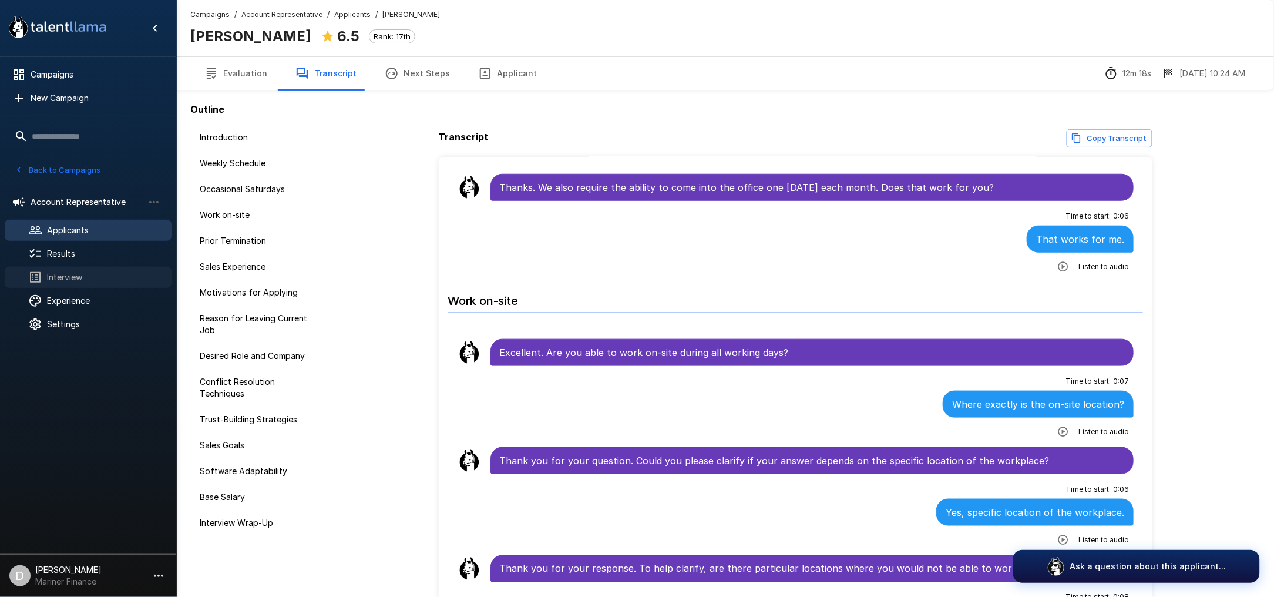
click at [85, 272] on span "Interview" at bounding box center [104, 277] width 115 height 12
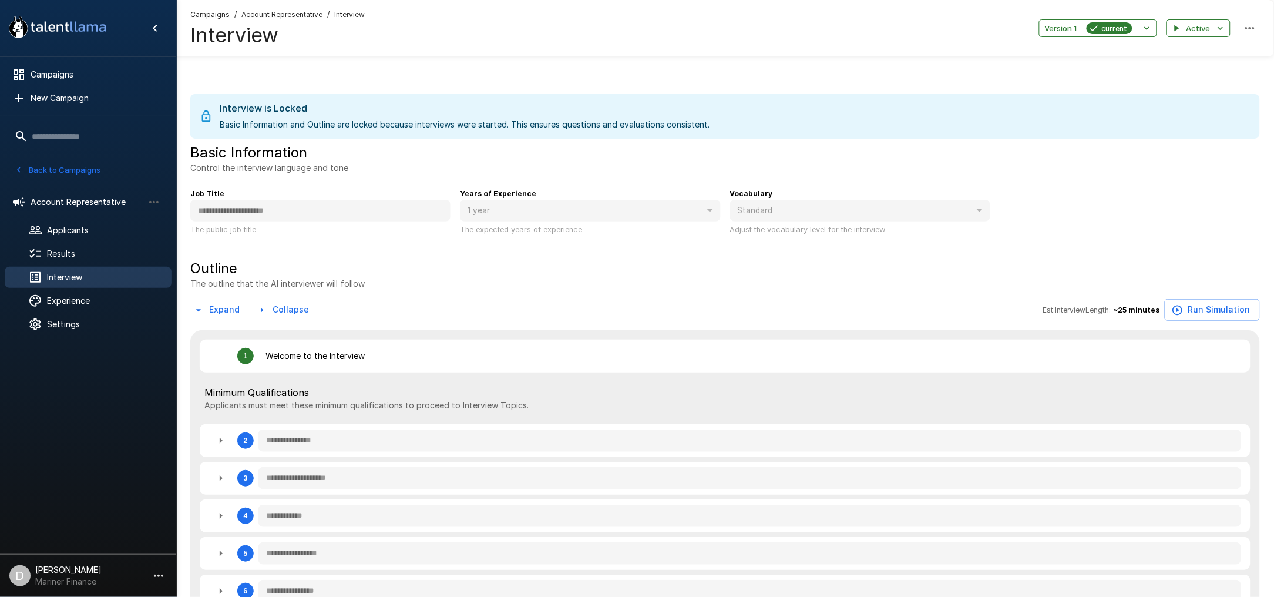
type textarea "*"
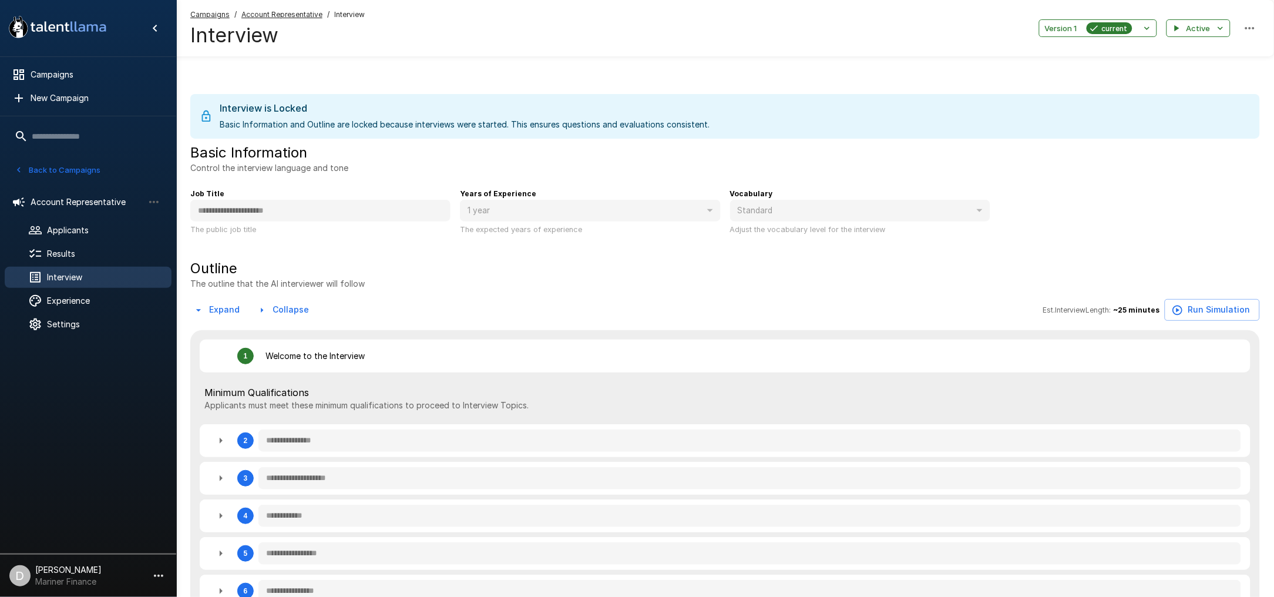
type textarea "*"
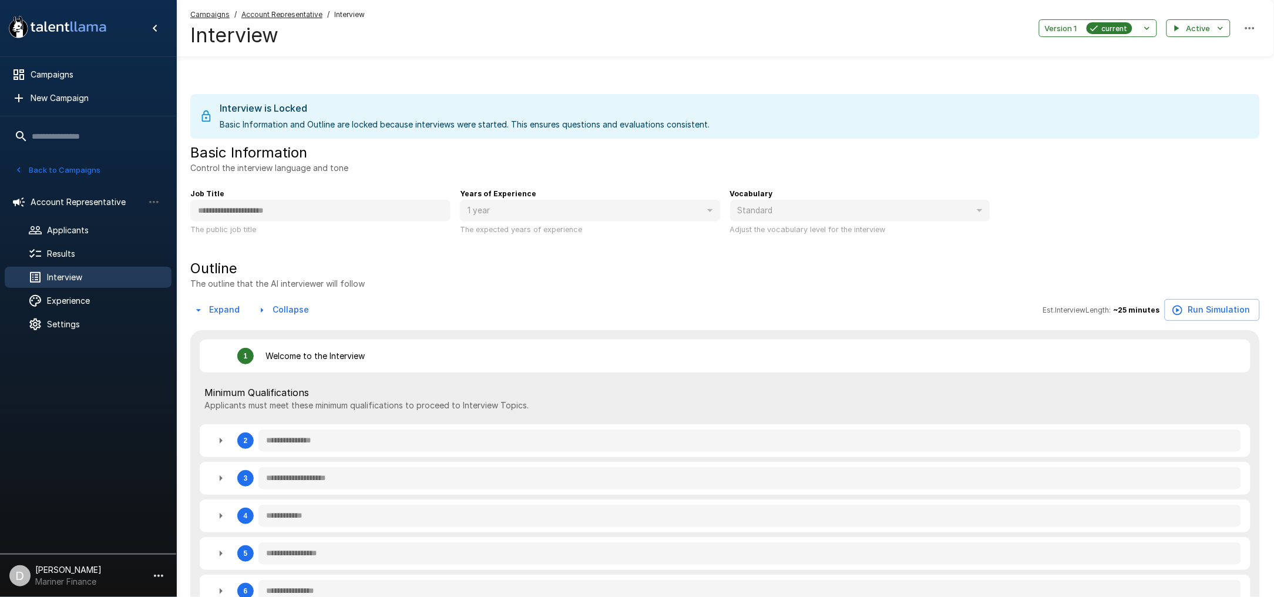
type textarea "*"
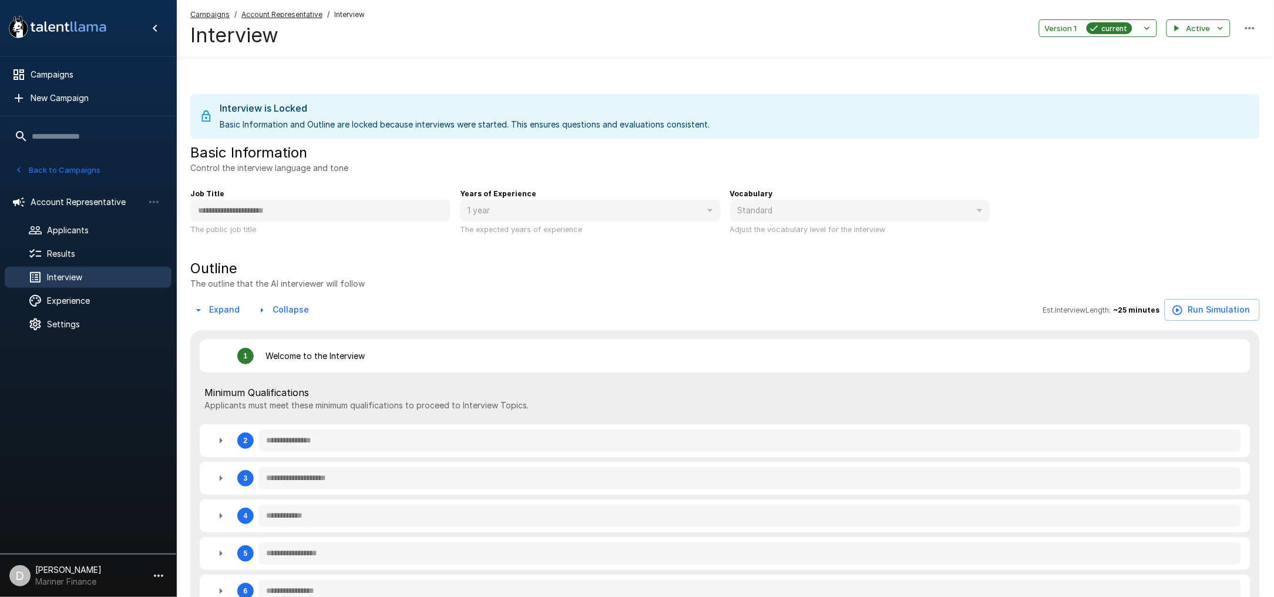
type textarea "*"
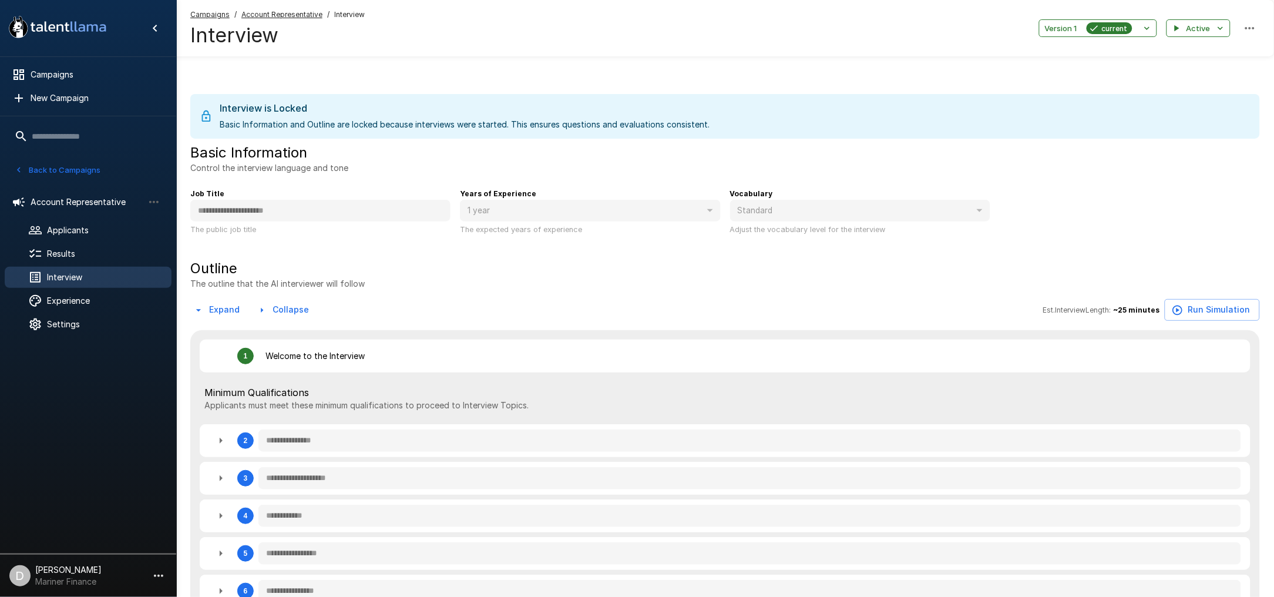
type textarea "*"
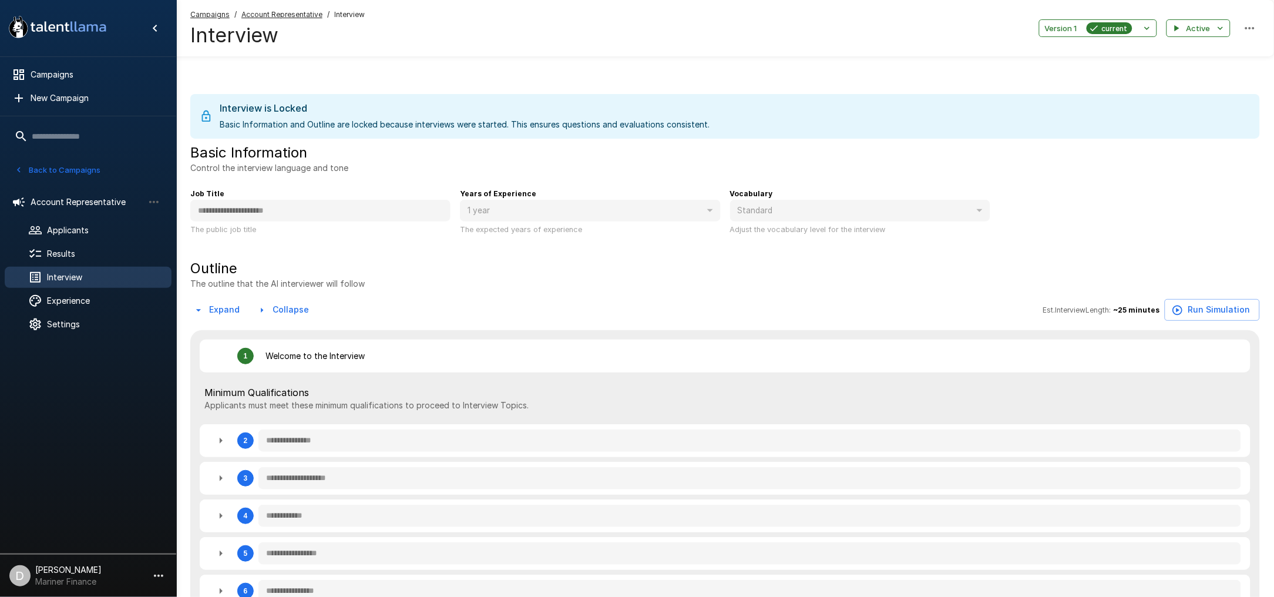
type textarea "*"
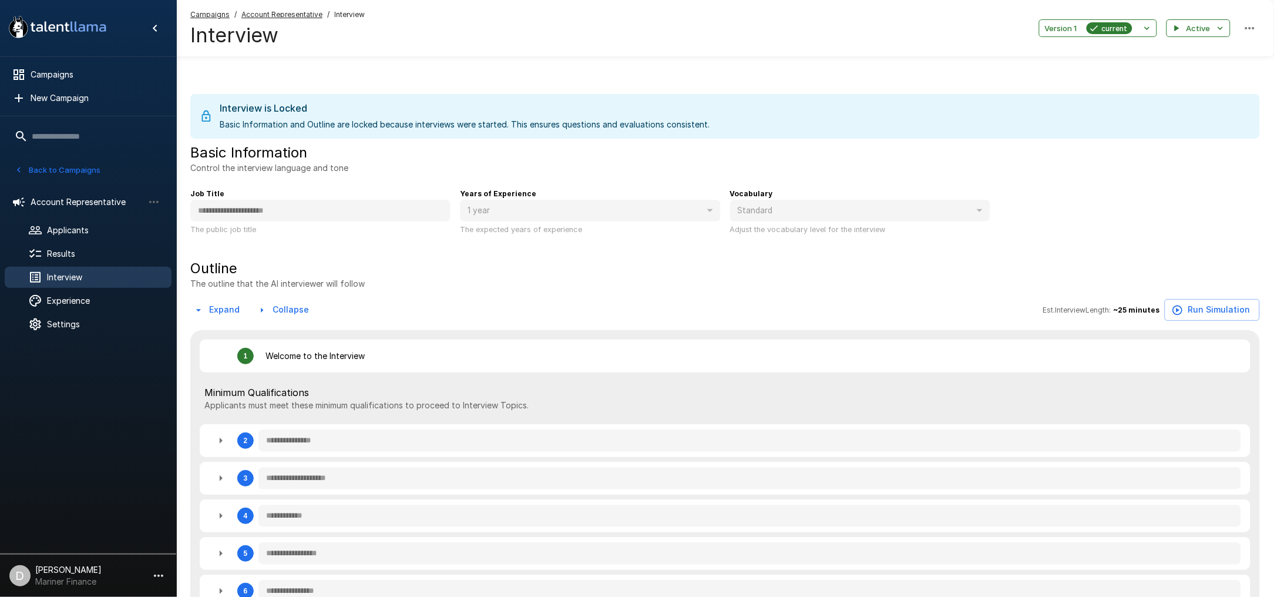
type textarea "*"
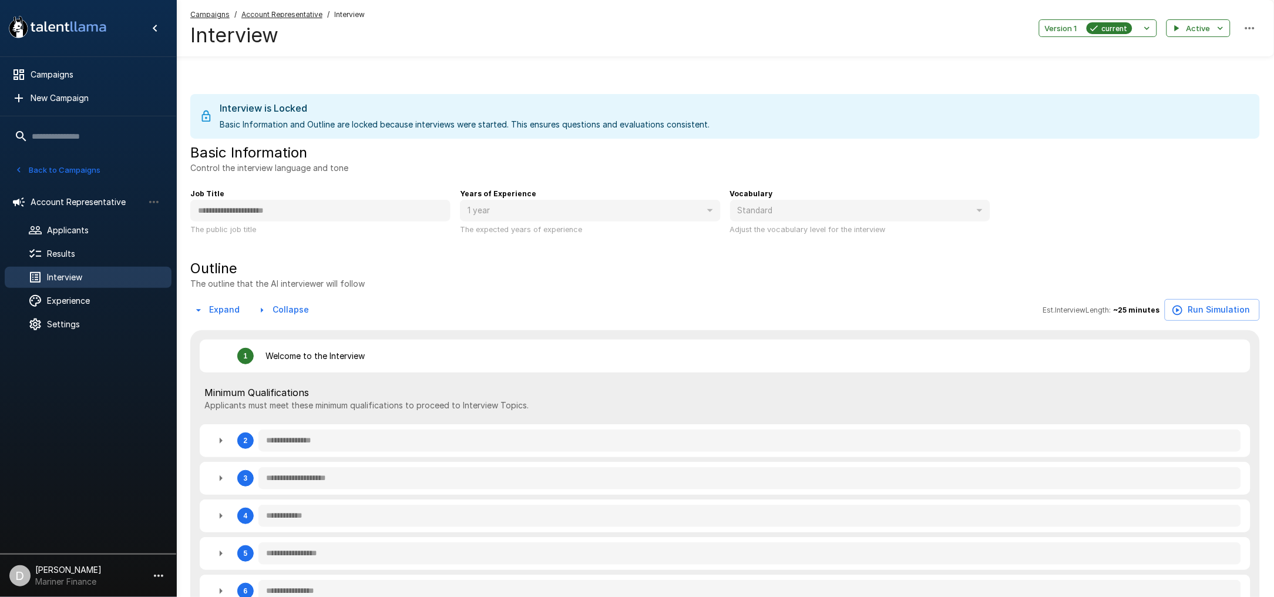
type textarea "*"
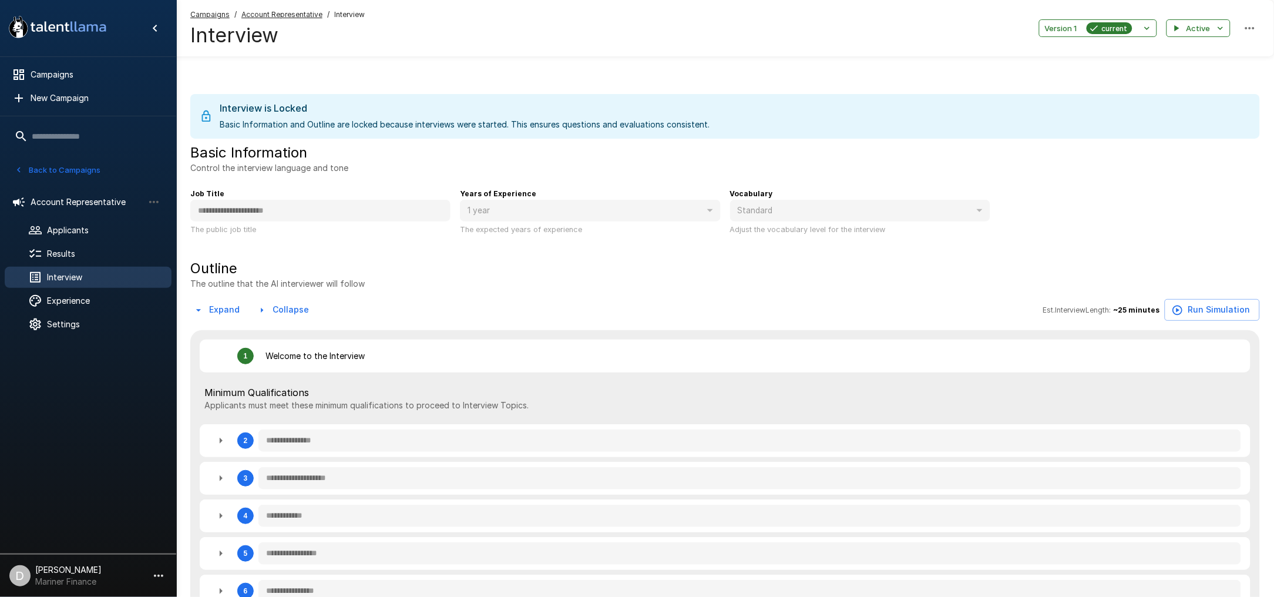
type textarea "*"
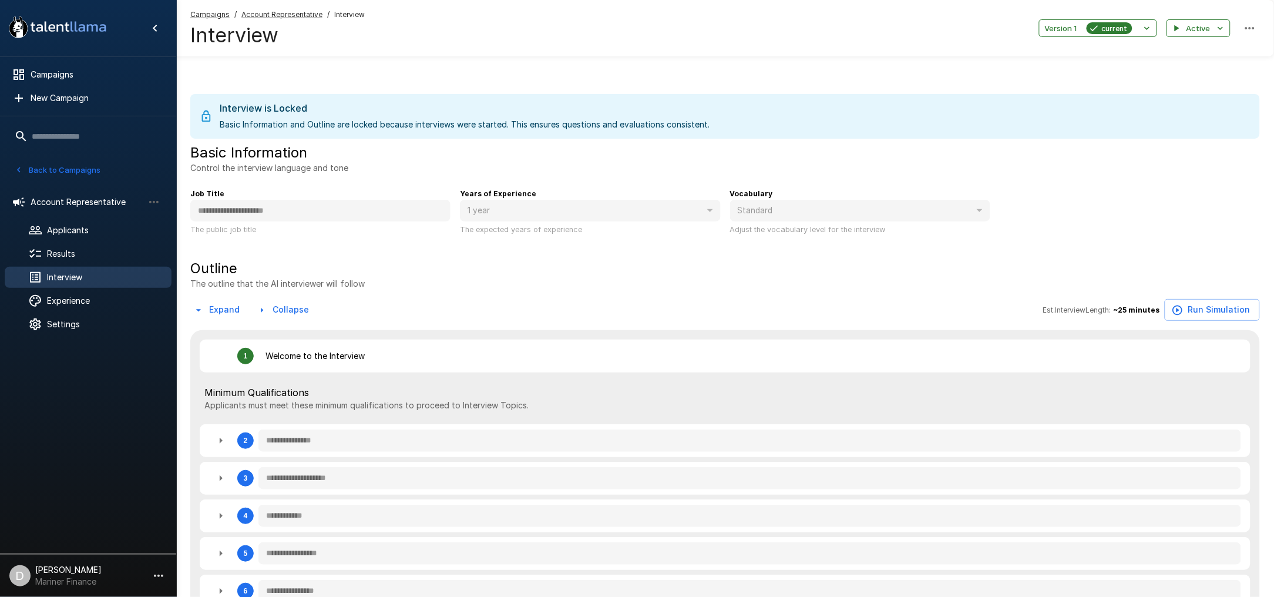
type textarea "*"
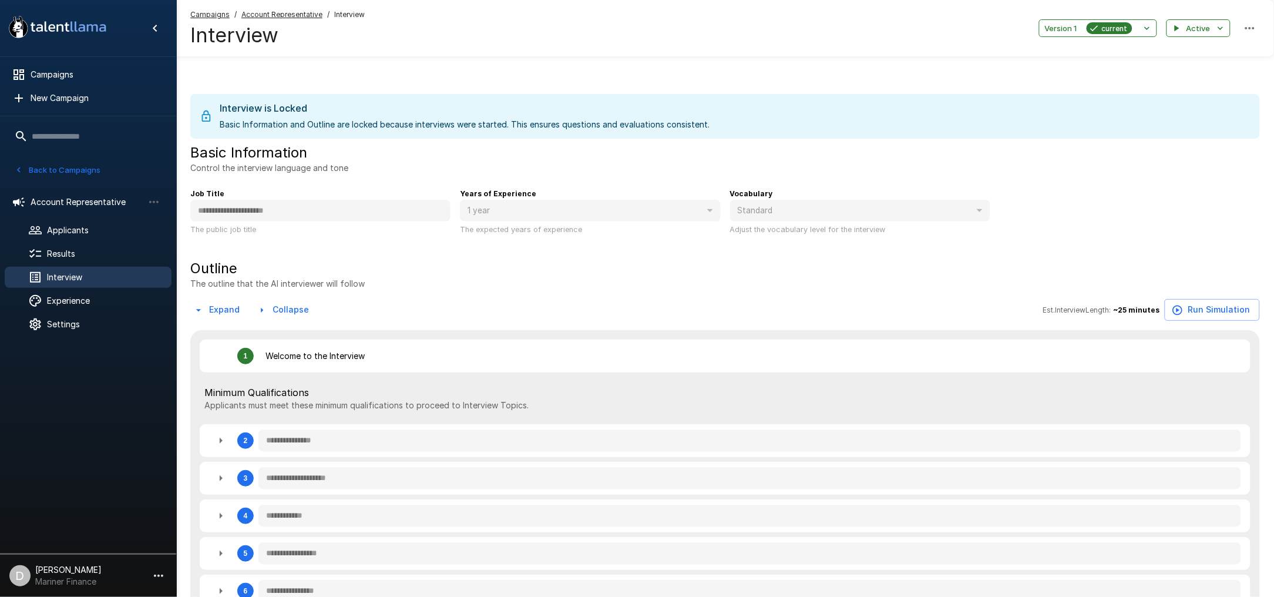
type textarea "*"
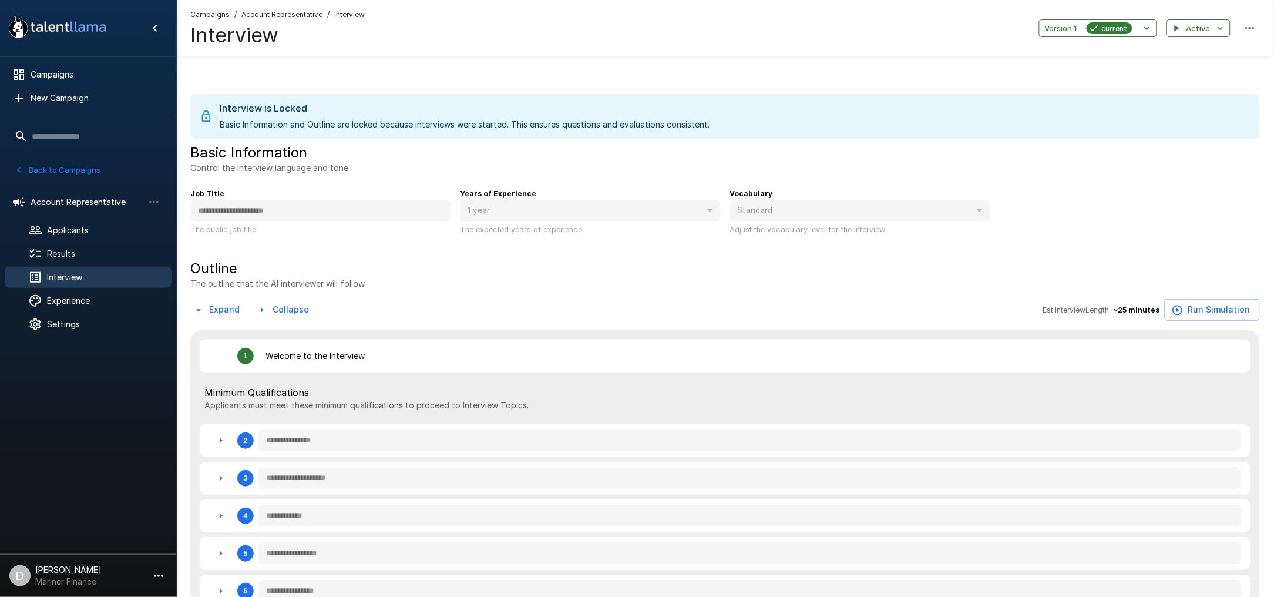
type textarea "*"
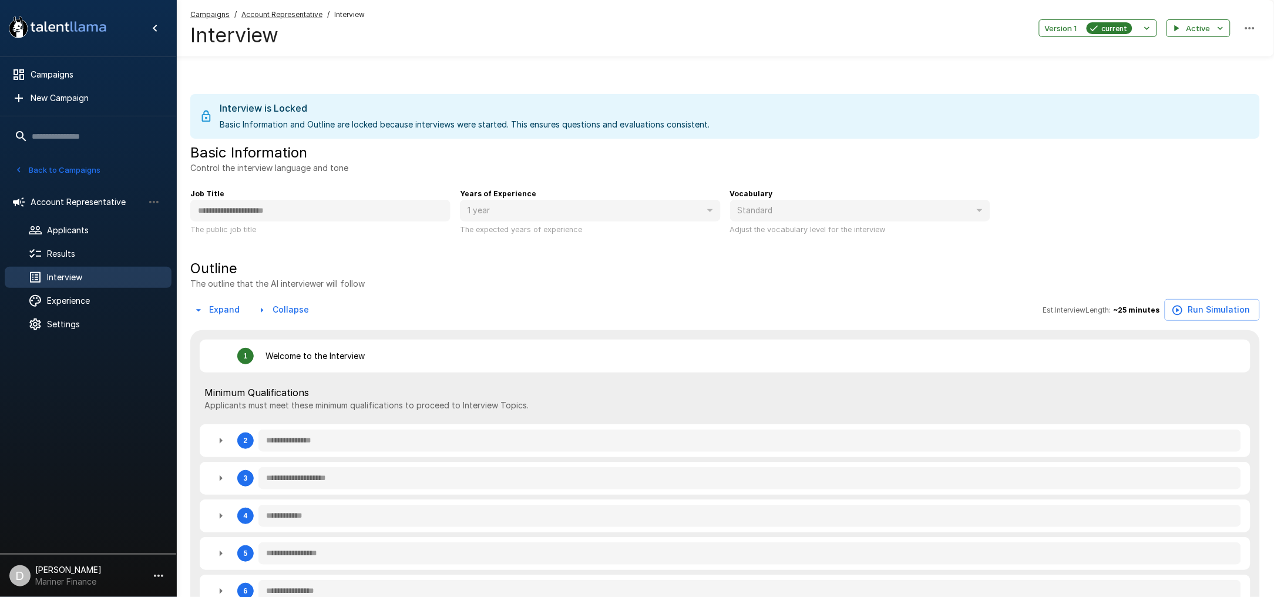
type textarea "*"
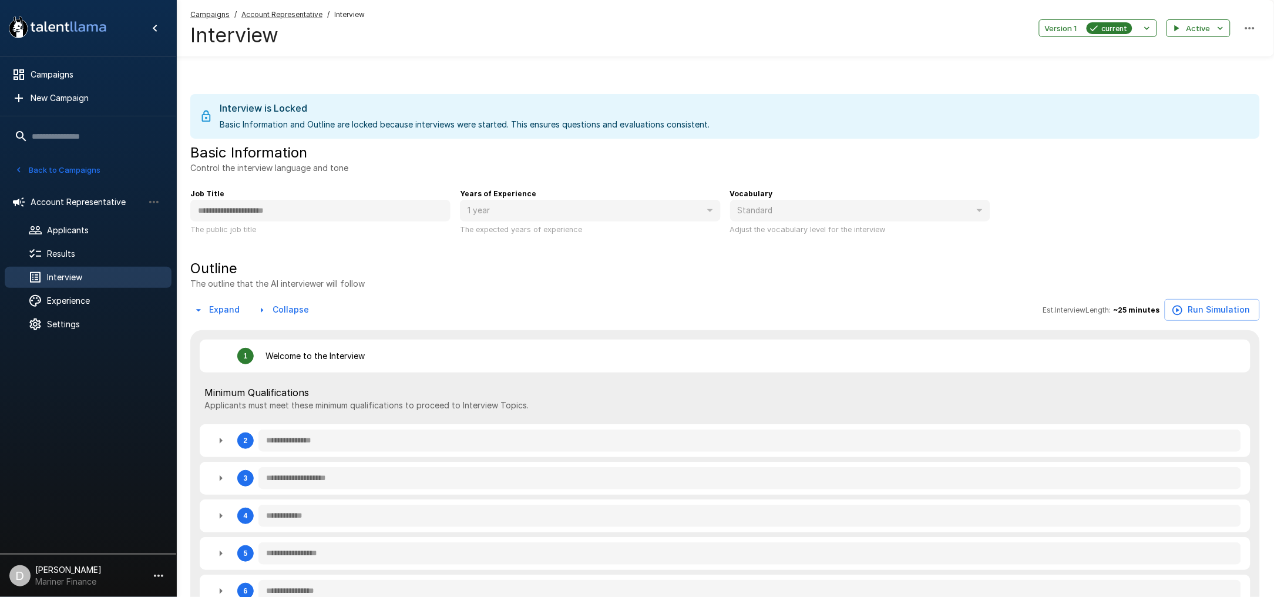
type textarea "*"
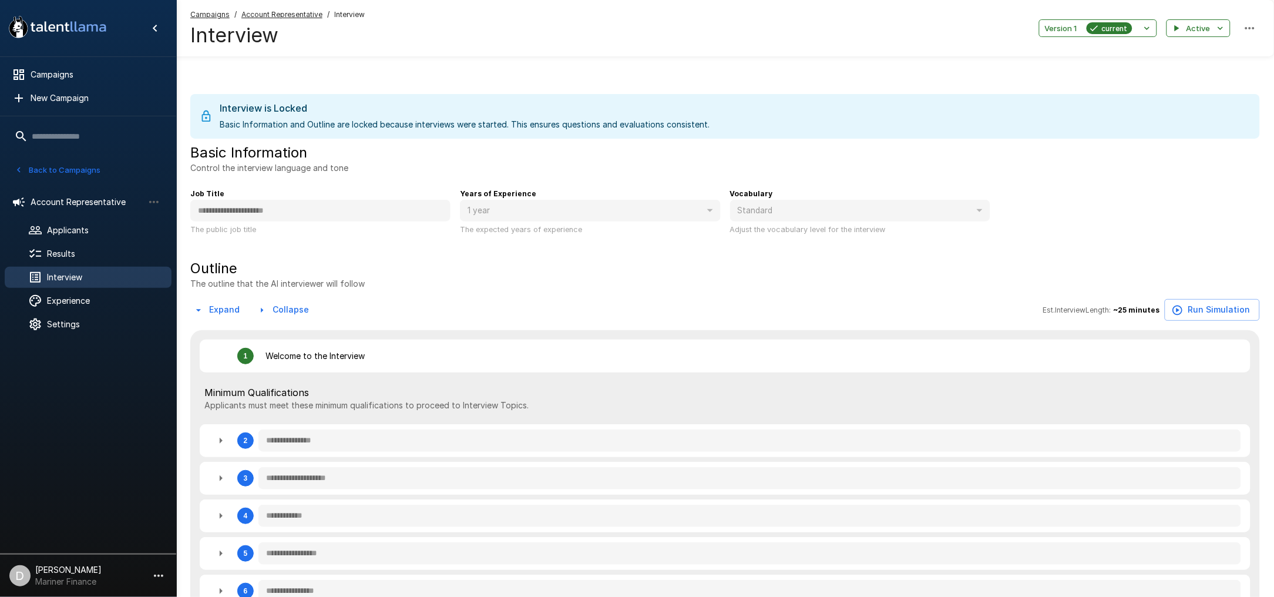
type textarea "*"
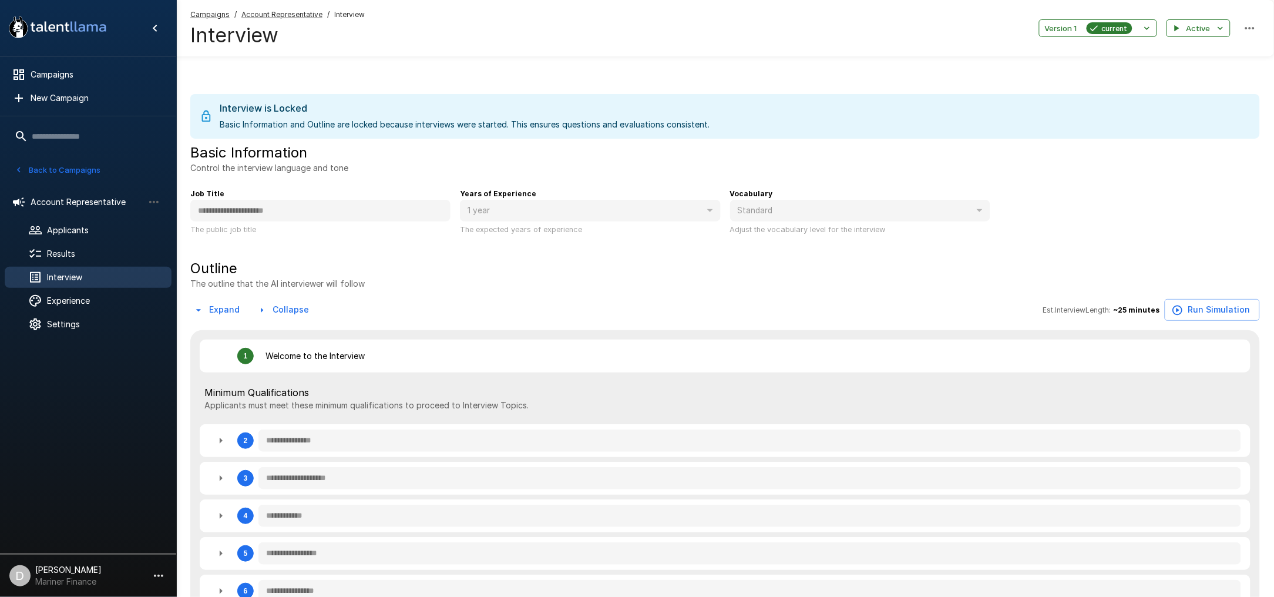
type textarea "*"
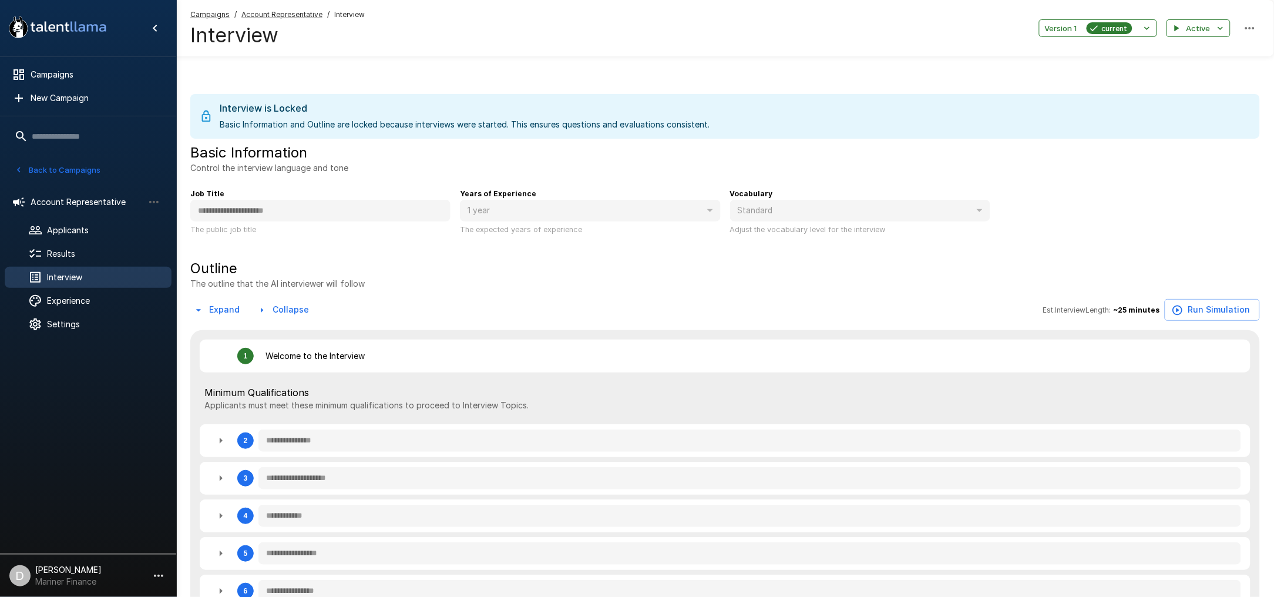
type textarea "*"
click at [71, 167] on button "Back to Campaigns" at bounding box center [58, 170] width 92 height 18
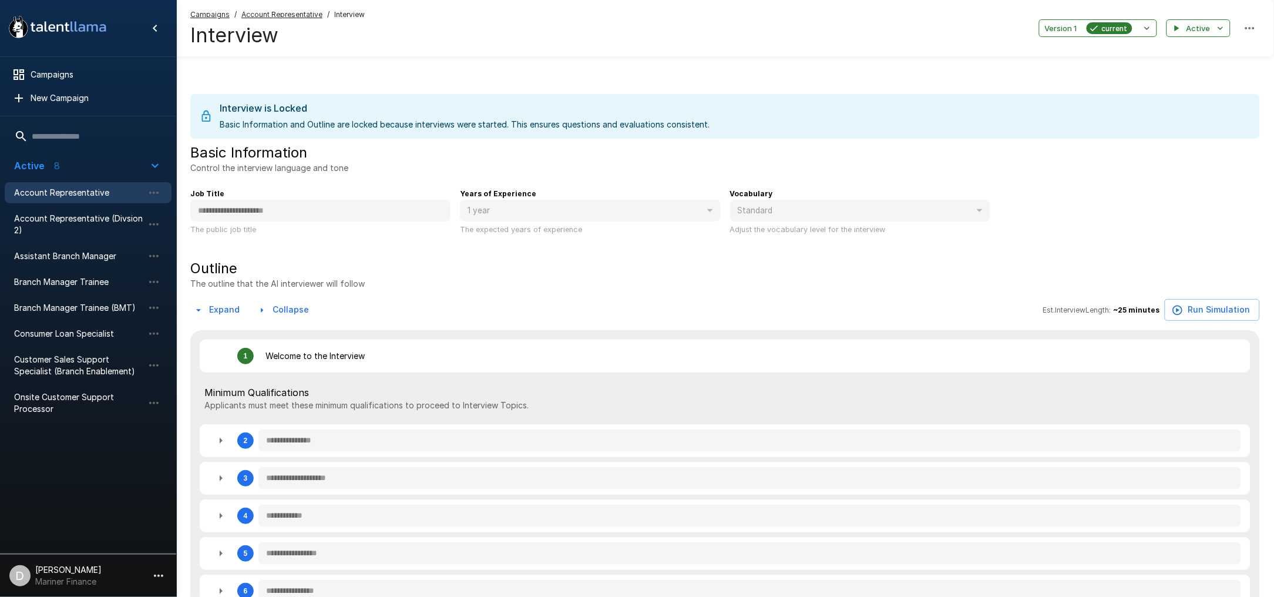
click at [78, 190] on span "Account Representative" at bounding box center [78, 193] width 129 height 12
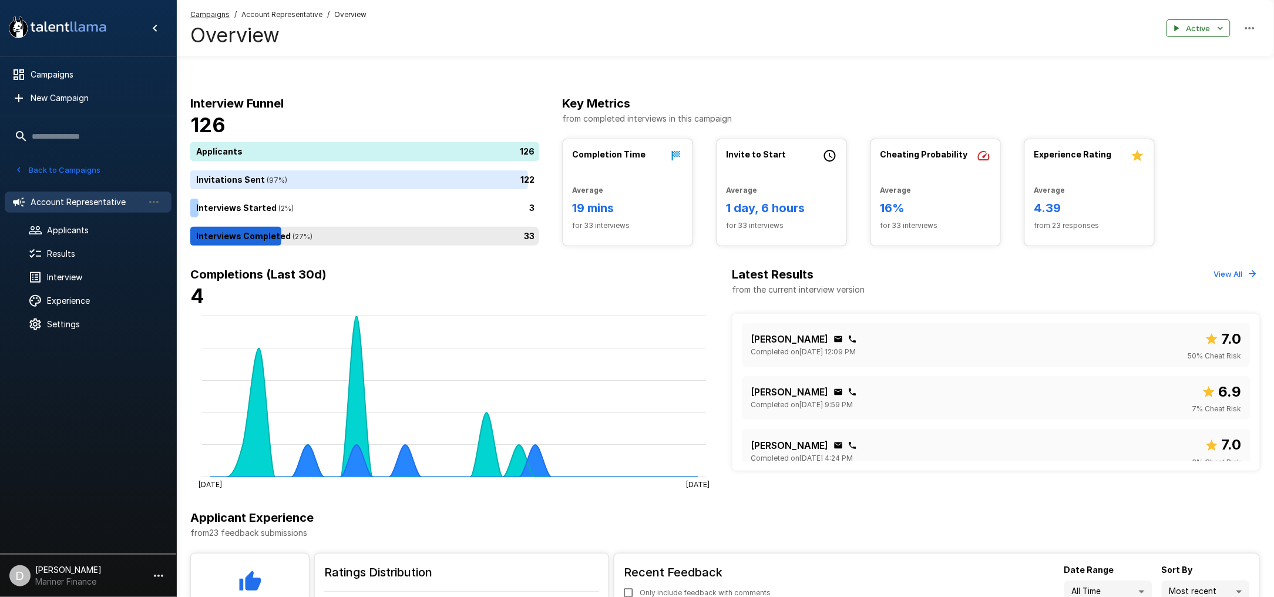
click at [320, 236] on div "33" at bounding box center [367, 236] width 354 height 19
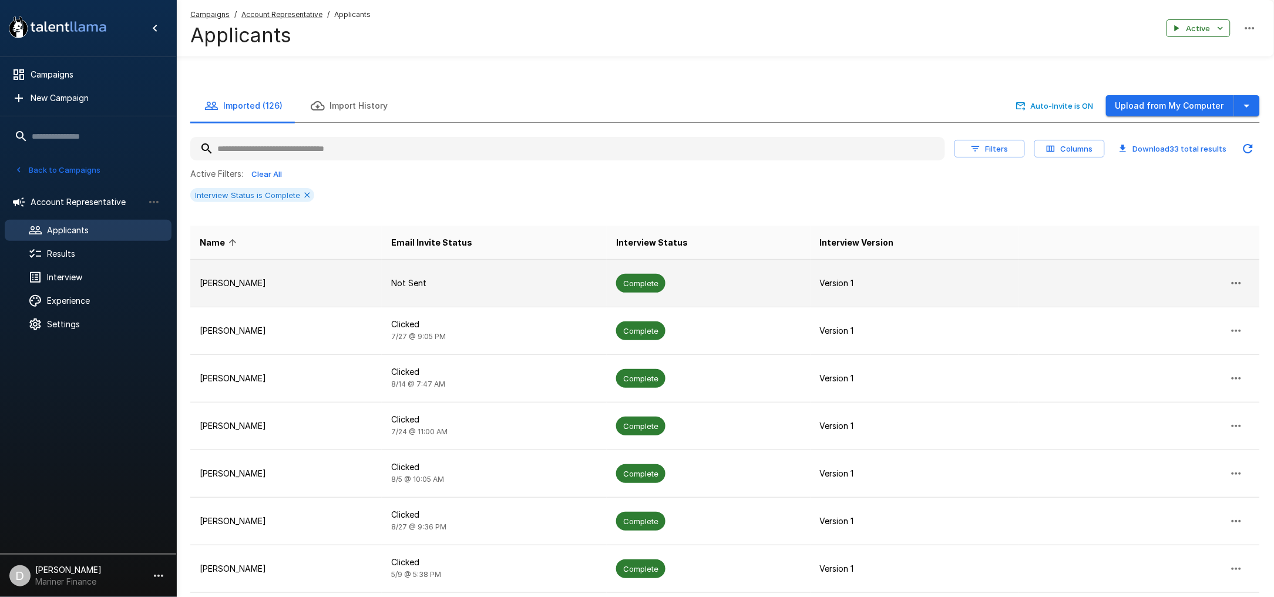
click at [317, 288] on p "[PERSON_NAME]" at bounding box center [286, 283] width 173 height 12
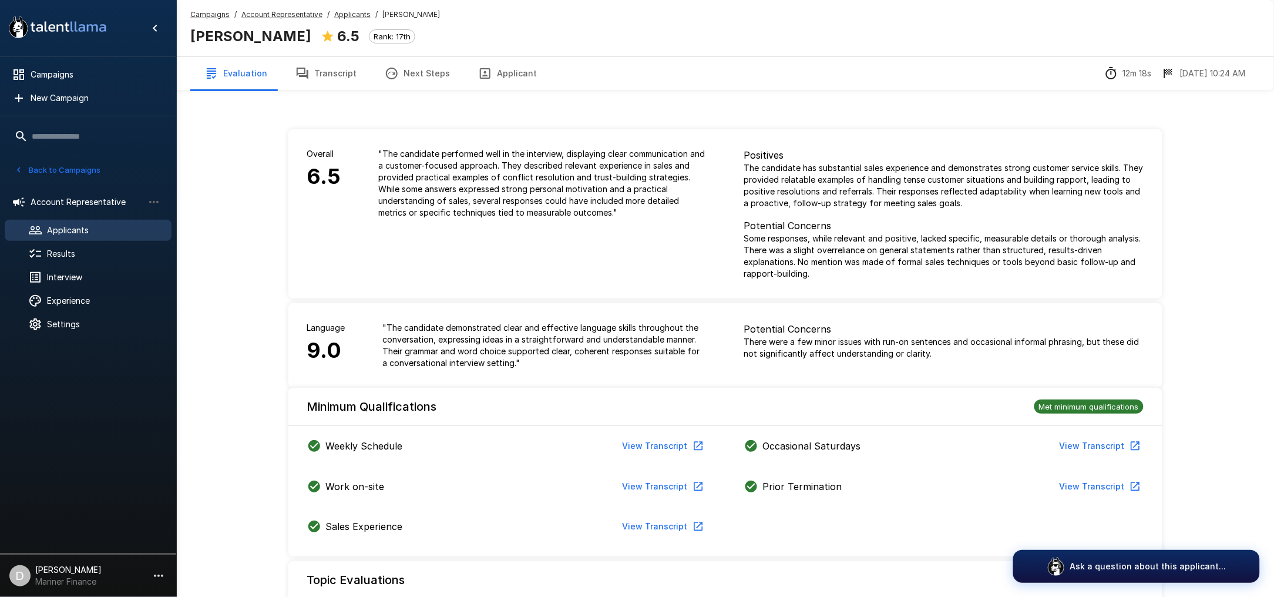
click at [336, 71] on button "Transcript" at bounding box center [325, 73] width 89 height 33
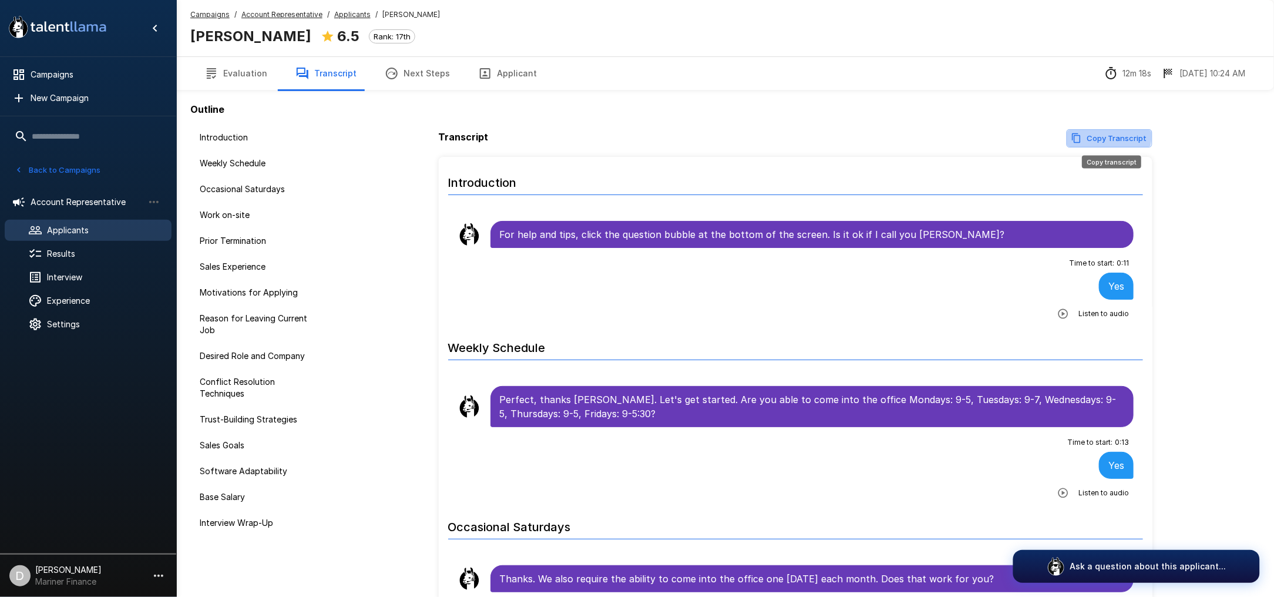
click at [1105, 136] on button "Copy Transcript" at bounding box center [1110, 138] width 86 height 18
click at [665, 292] on div "Time to start : 0 : 11 Yes Listen to audio" at bounding box center [796, 288] width 677 height 69
click at [740, 166] on h6 "Introduction" at bounding box center [796, 179] width 696 height 31
click at [773, 136] on div "Transcript Copy Transcript" at bounding box center [796, 138] width 714 height 18
click at [811, 113] on div "Outline Introduction Weekly Schedule Occasional Saturdays Work on-site Prior Te…" at bounding box center [725, 327] width 874 height 599
